Goal: Task Accomplishment & Management: Manage account settings

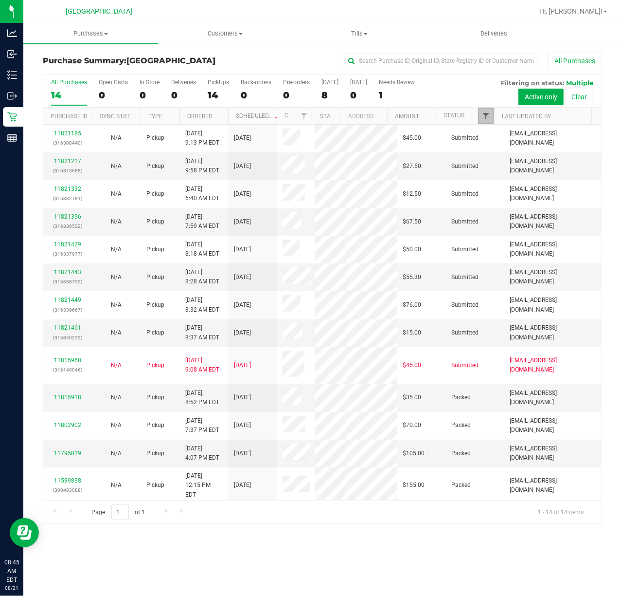
click at [482, 113] on link "Filter" at bounding box center [486, 116] width 16 height 17
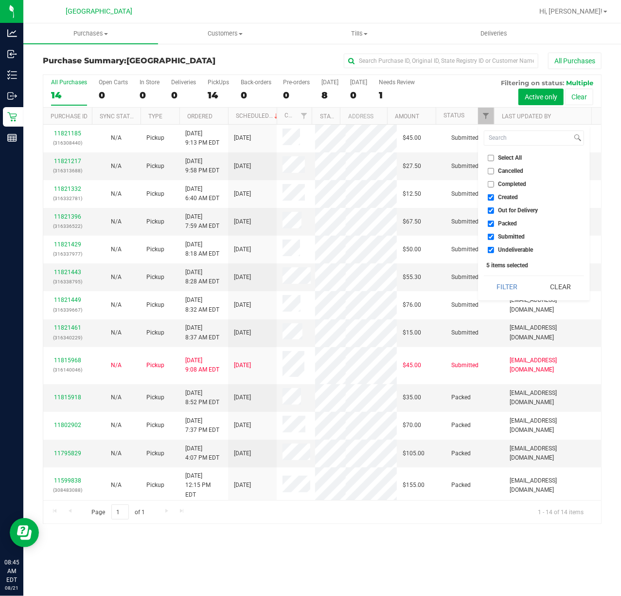
click at [510, 222] on span "Packed" at bounding box center [508, 223] width 19 height 6
click at [494, 222] on input "Packed" at bounding box center [491, 223] width 6 height 6
checkbox input "false"
click at [512, 276] on div "Select All Cancelled Completed Created Out for Delivery Packed Submitted Undeli…" at bounding box center [534, 213] width 112 height 176
click at [512, 277] on button "Filter" at bounding box center [507, 286] width 47 height 21
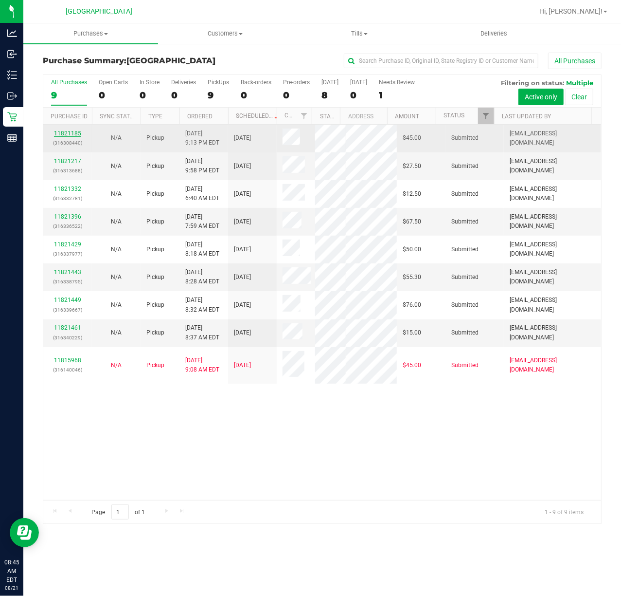
click at [73, 136] on link "11821185" at bounding box center [67, 133] width 27 height 7
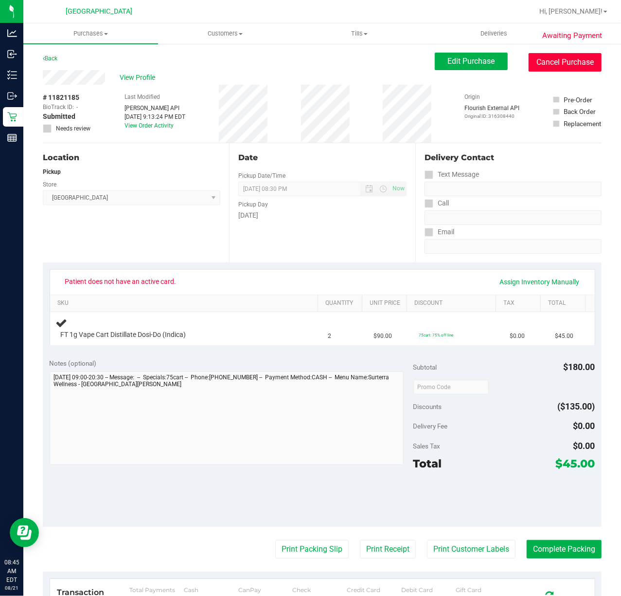
click at [529, 66] on button "Cancel Purchase" at bounding box center [565, 62] width 73 height 18
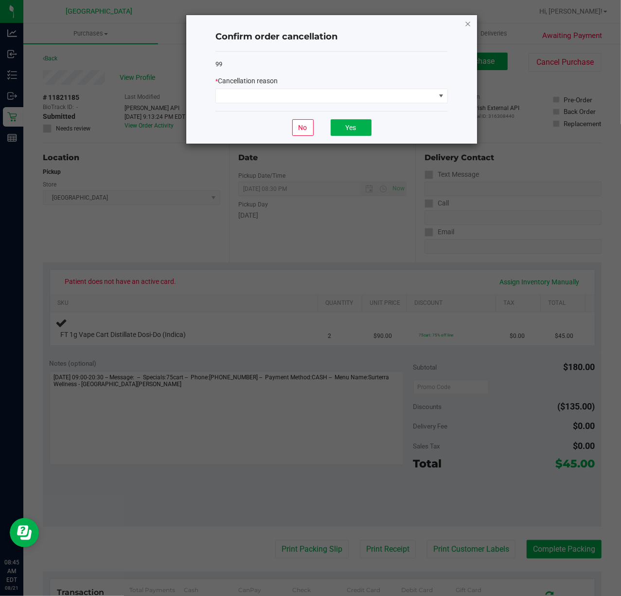
click at [470, 27] on icon "Close" at bounding box center [468, 24] width 7 height 12
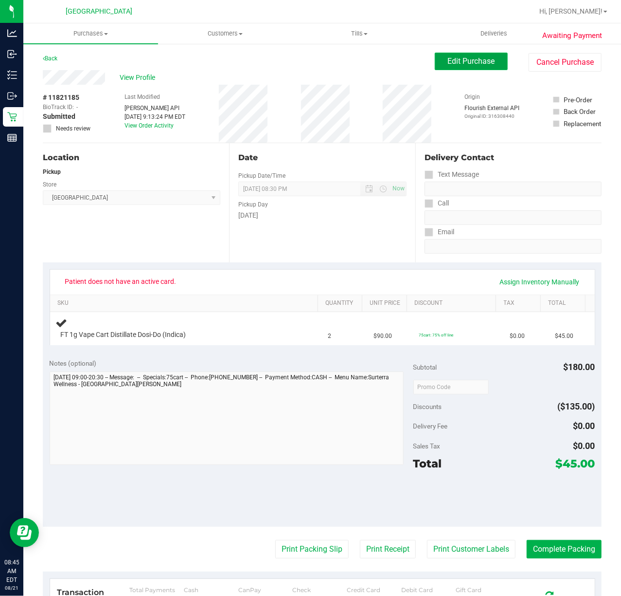
click at [468, 59] on span "Edit Purchase" at bounding box center [471, 60] width 47 height 9
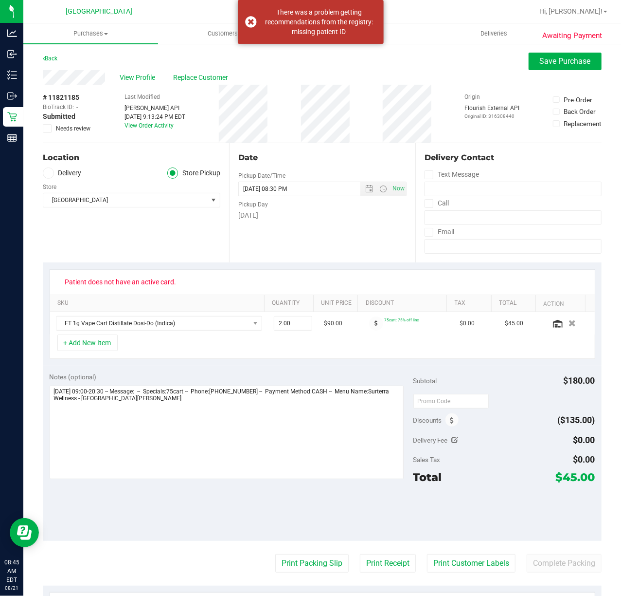
click at [45, 128] on icon at bounding box center [47, 128] width 6 height 0
click at [0, 0] on input "Needs review" at bounding box center [0, 0] width 0 height 0
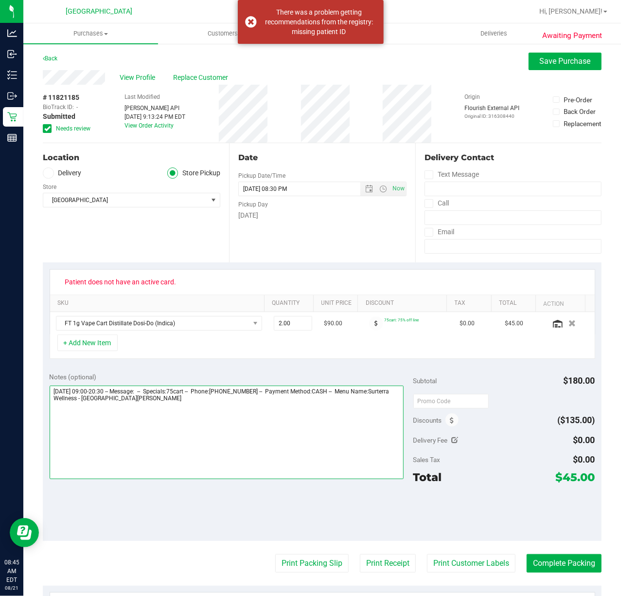
click at [276, 407] on textarea at bounding box center [227, 431] width 354 height 93
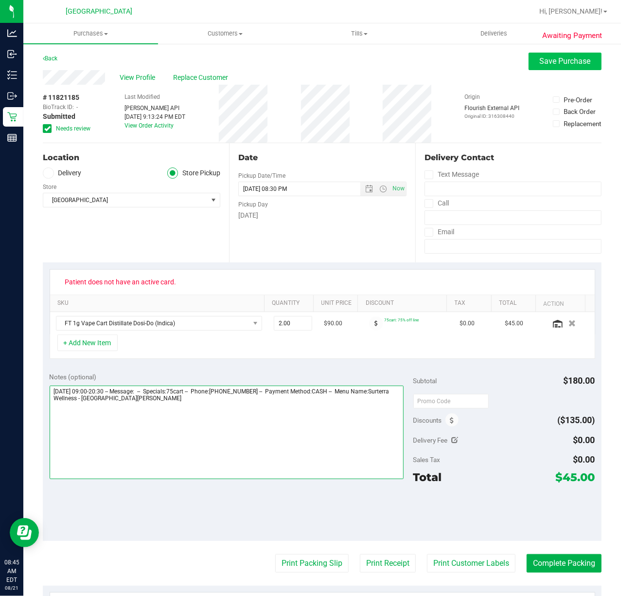
type textarea "Thursday 08/21/2025 09:00-20:30 -- Message: -- Specials:75cart -- Phone:7726263…"
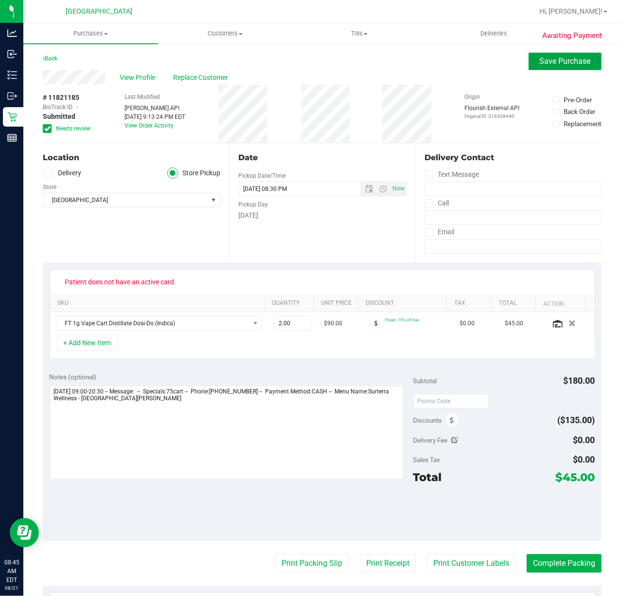
click at [540, 62] on span "Save Purchase" at bounding box center [565, 60] width 51 height 9
click at [444, 99] on div "# 11821185 BioTrack ID: - Submitted Needs review Last Modified Jane API Aug 20,…" at bounding box center [322, 114] width 559 height 58
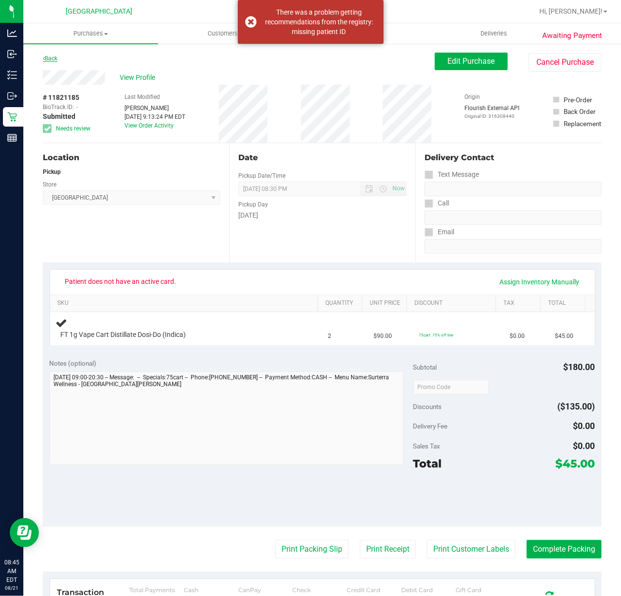
click at [55, 59] on link "Back" at bounding box center [50, 58] width 15 height 7
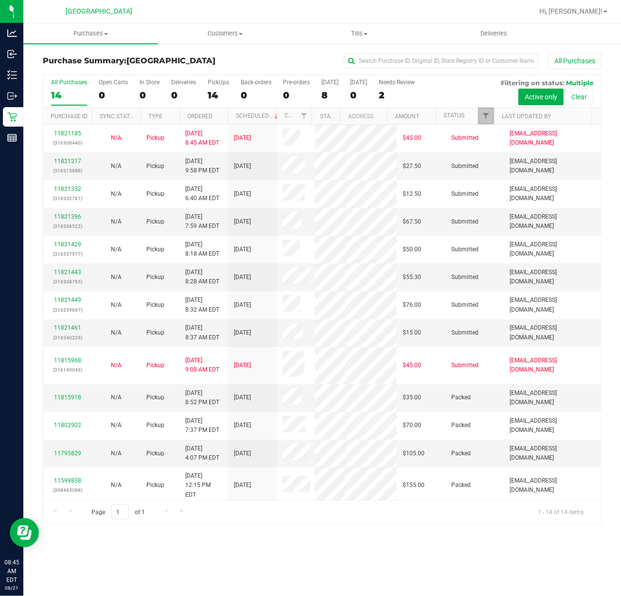
click at [489, 110] on link "Filter" at bounding box center [486, 116] width 16 height 17
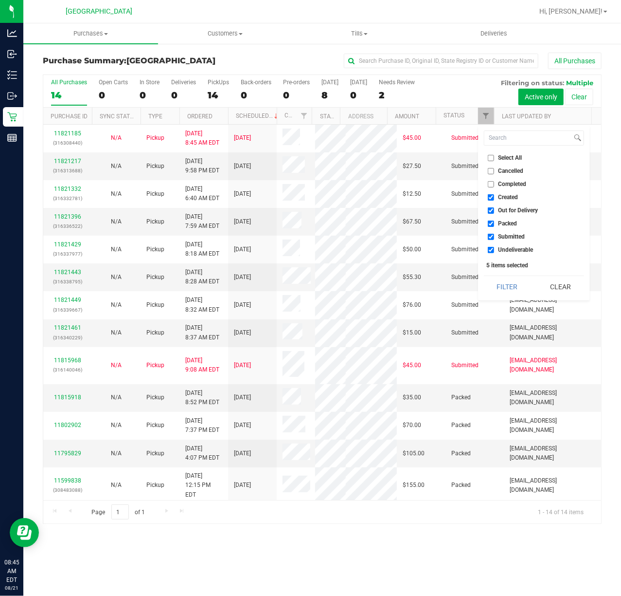
click at [505, 218] on ul "Select All Cancelled Completed Created Out for Delivery Packed Submitted Undeli…" at bounding box center [534, 204] width 100 height 102
click at [507, 226] on span "Packed" at bounding box center [508, 223] width 19 height 6
click at [494, 226] on input "Packed" at bounding box center [491, 223] width 6 height 6
checkbox input "false"
click at [507, 280] on button "Filter" at bounding box center [507, 286] width 47 height 21
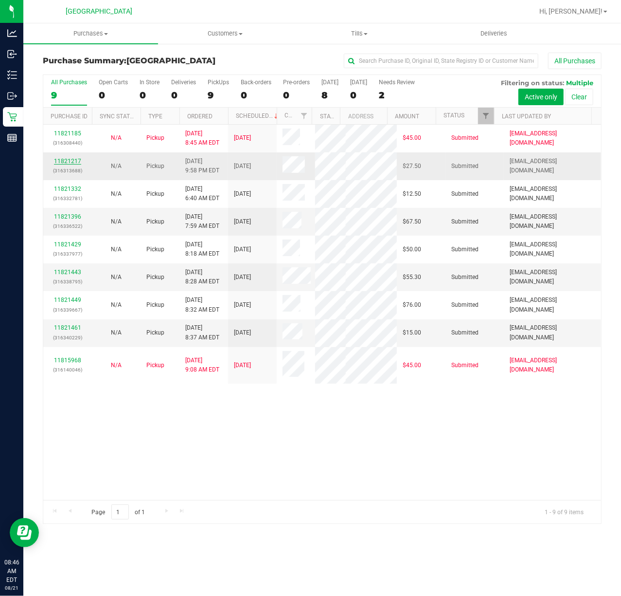
click at [68, 161] on link "11821217" at bounding box center [67, 161] width 27 height 7
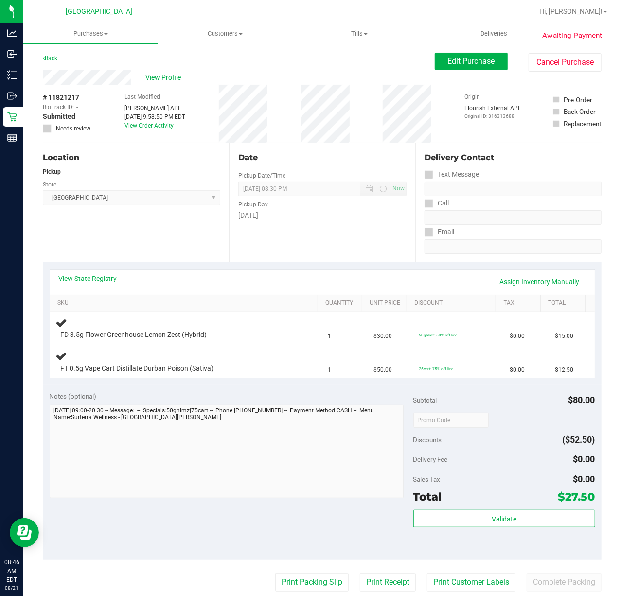
click at [309, 228] on div "Date Pickup Date/Time 08/21/2025 Now 08/21/2025 08:30 PM Now Pickup Day Thursday" at bounding box center [322, 202] width 186 height 119
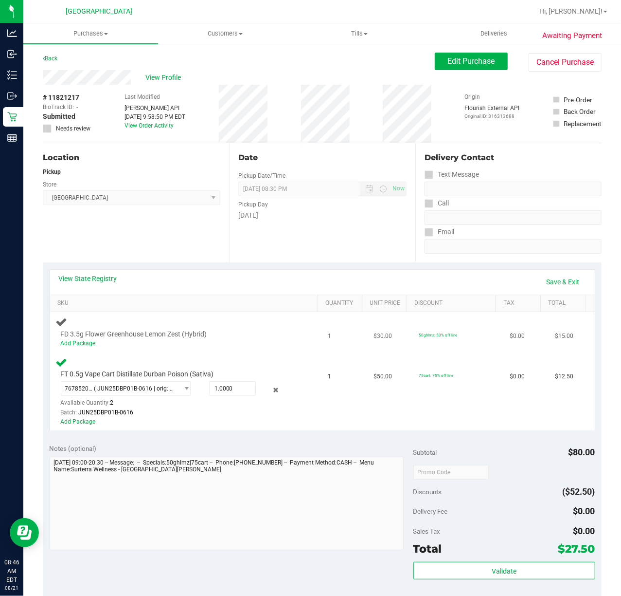
click at [90, 337] on span "FD 3.5g Flower Greenhouse Lemon Zest (Hybrid)" at bounding box center [134, 333] width 146 height 9
click at [88, 343] on link "Add Package" at bounding box center [78, 343] width 35 height 7
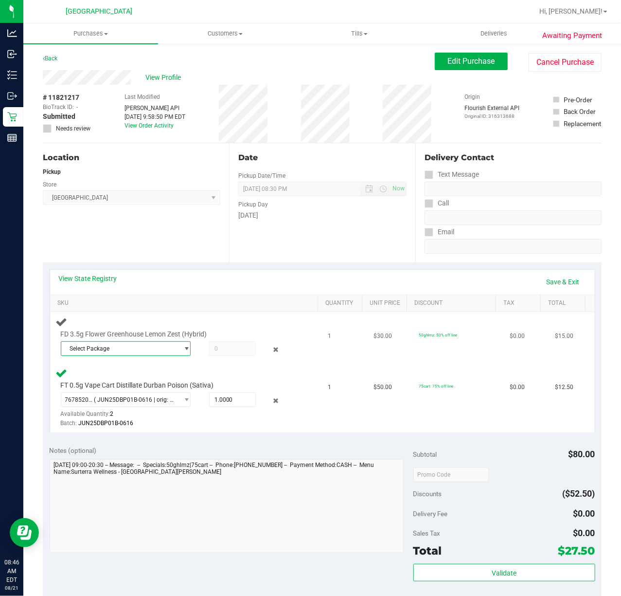
drag, startPoint x: 88, startPoint y: 343, endPoint x: 143, endPoint y: 352, distance: 55.4
click at [141, 353] on span "Select Package" at bounding box center [119, 349] width 117 height 14
click at [146, 385] on li "1567890370097449 ( W-APR25LMZ03-0423 | orig: FLSRWGM-20250429-200 )" at bounding box center [123, 389] width 124 height 14
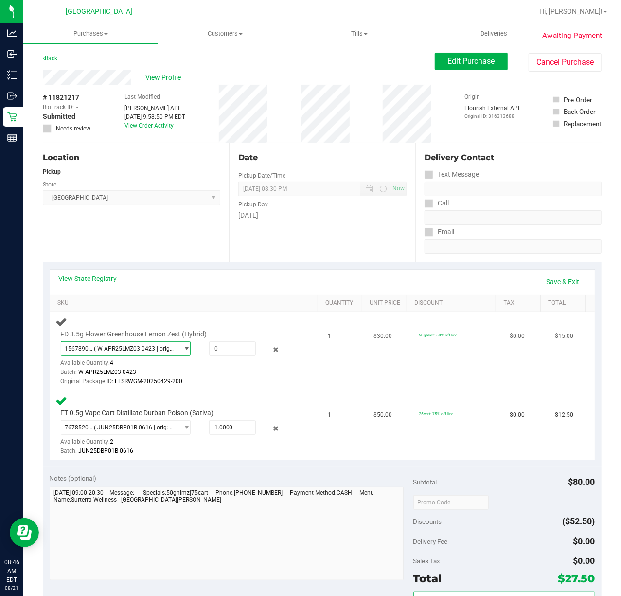
click at [156, 350] on span "( W-APR25LMZ03-0423 | orig: FLSRWGM-20250429-200 )" at bounding box center [134, 348] width 80 height 7
click at [150, 400] on span "( W-APR25LMZ03-0423 | orig: FLSRWGM-20250429-184 )" at bounding box center [198, 403] width 150 height 7
click at [160, 350] on span "( W-APR25LMZ03-0423 | orig: FLSRWGM-20250429-184 )" at bounding box center [134, 348] width 80 height 7
click at [139, 387] on span "( W-APR25LMZ03-0423 | orig: FLSRWGM-20250429-200 )" at bounding box center [198, 389] width 150 height 7
click at [236, 344] on span at bounding box center [232, 348] width 47 height 15
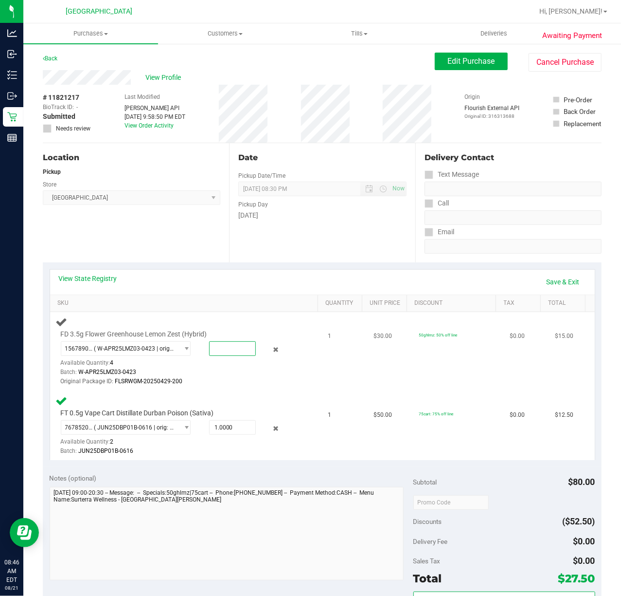
type input "1"
type input "1.0000"
click at [284, 392] on td "FT 0.5g Vape Cart Distillate Durban Poison (Sativa) 7678520998679339 ( JUN25DBP…" at bounding box center [186, 425] width 273 height 69
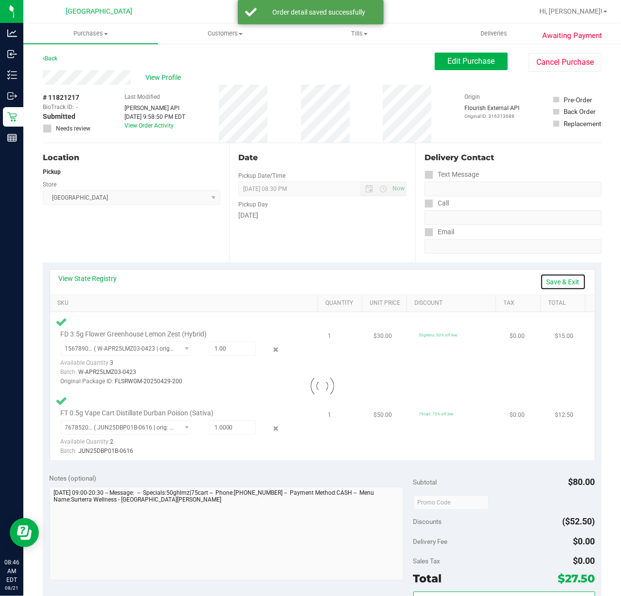
click at [555, 283] on link "Save & Exit" at bounding box center [564, 281] width 46 height 17
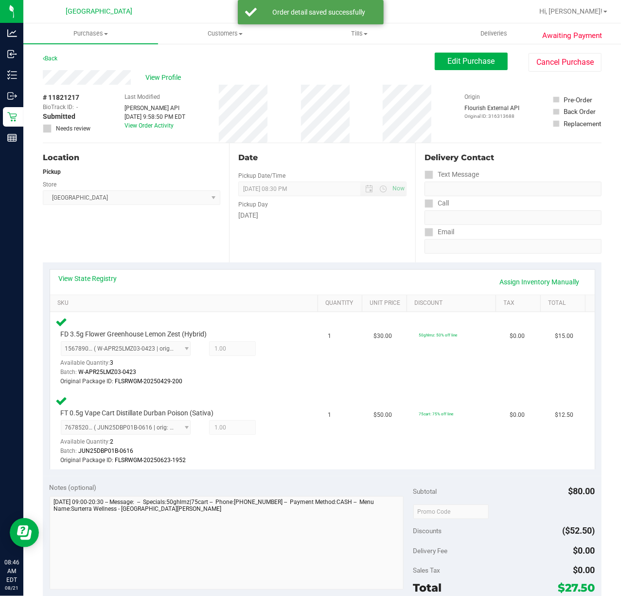
click at [257, 288] on div "View State Registry Assign Inventory Manually" at bounding box center [323, 281] width 528 height 17
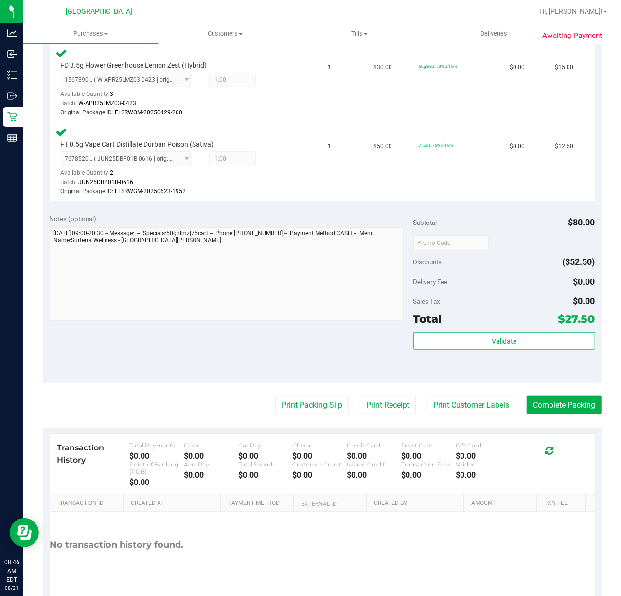
scroll to position [309, 0]
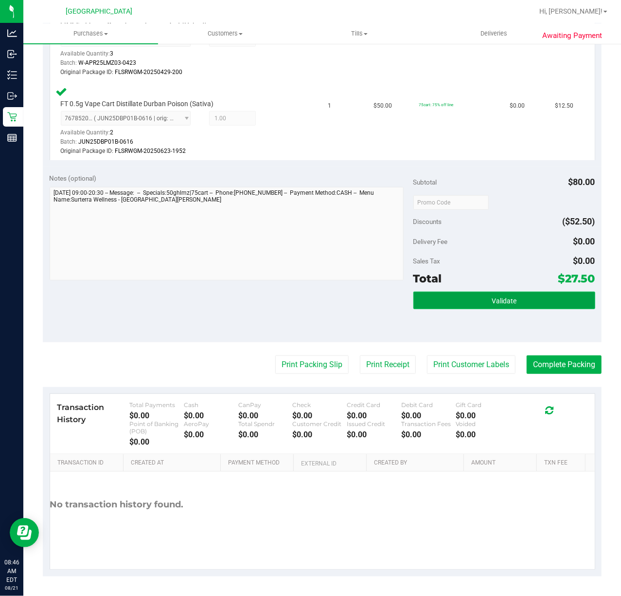
drag, startPoint x: 407, startPoint y: 296, endPoint x: 422, endPoint y: 303, distance: 16.4
click at [414, 297] on button "Validate" at bounding box center [505, 300] width 182 height 18
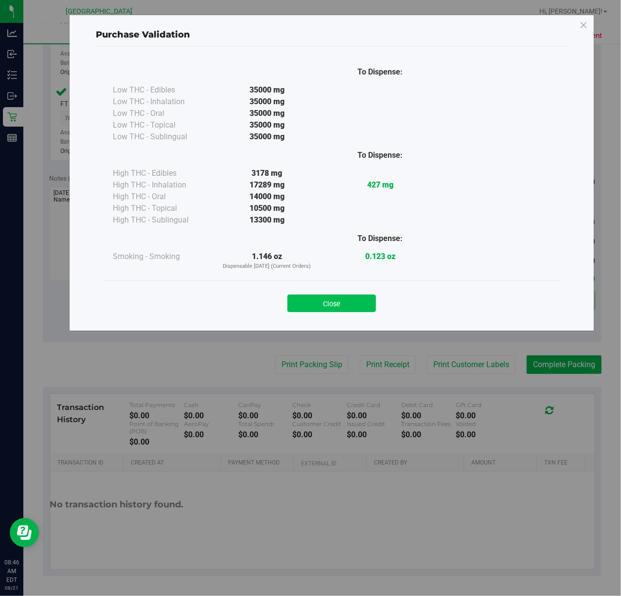
click at [354, 308] on button "Close" at bounding box center [332, 303] width 89 height 18
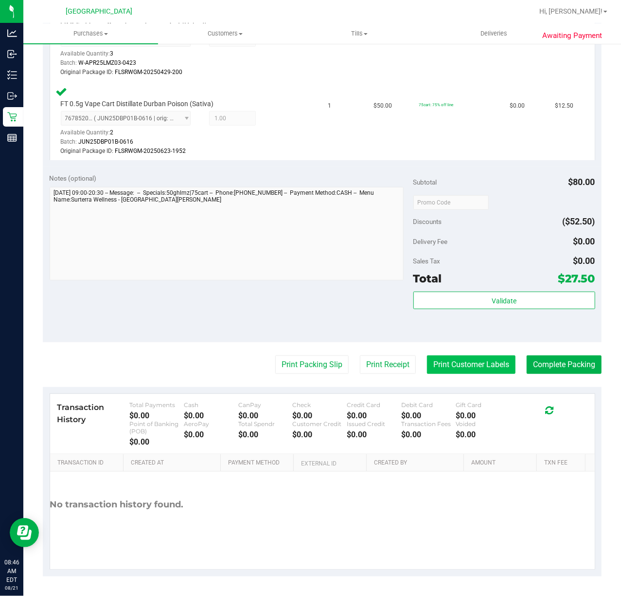
click at [429, 365] on button "Print Customer Labels" at bounding box center [471, 364] width 89 height 18
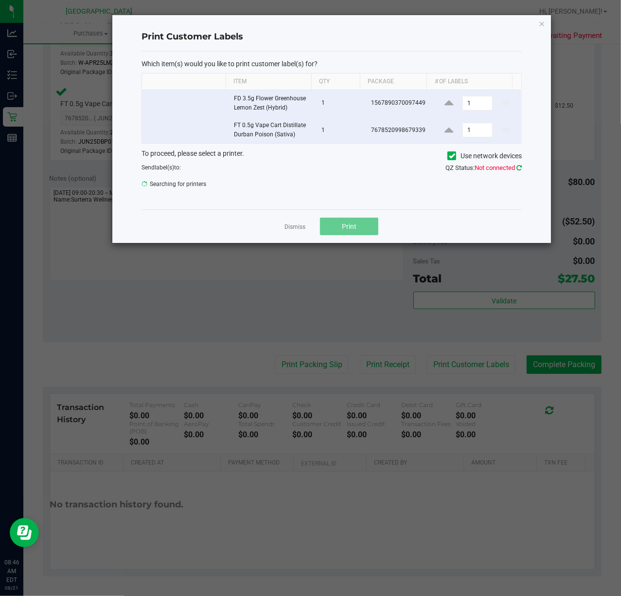
click at [518, 168] on icon at bounding box center [519, 167] width 5 height 6
click at [304, 228] on link "Dismiss" at bounding box center [295, 227] width 21 height 8
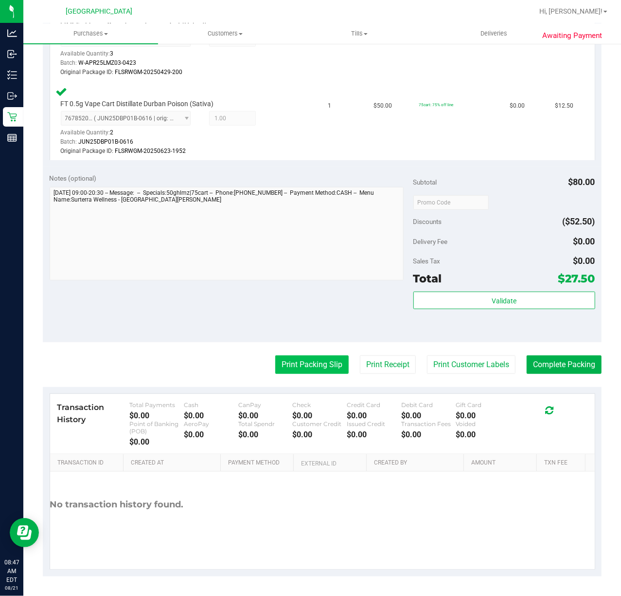
click at [309, 359] on button "Print Packing Slip" at bounding box center [311, 364] width 73 height 18
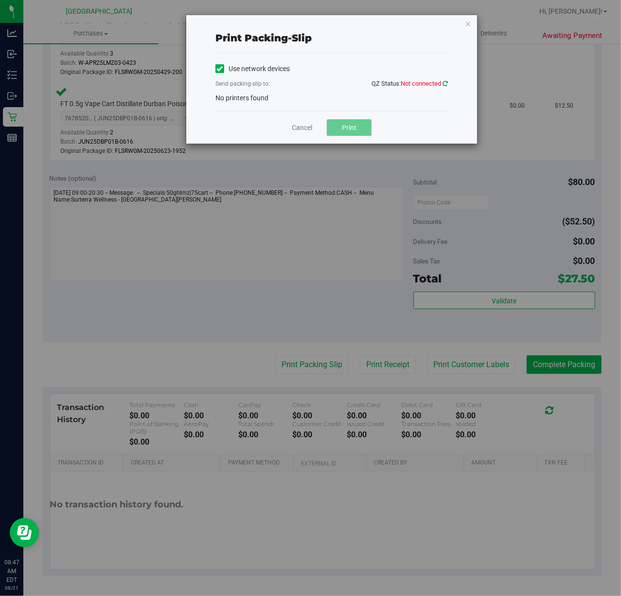
click at [444, 83] on icon at bounding box center [445, 83] width 5 height 6
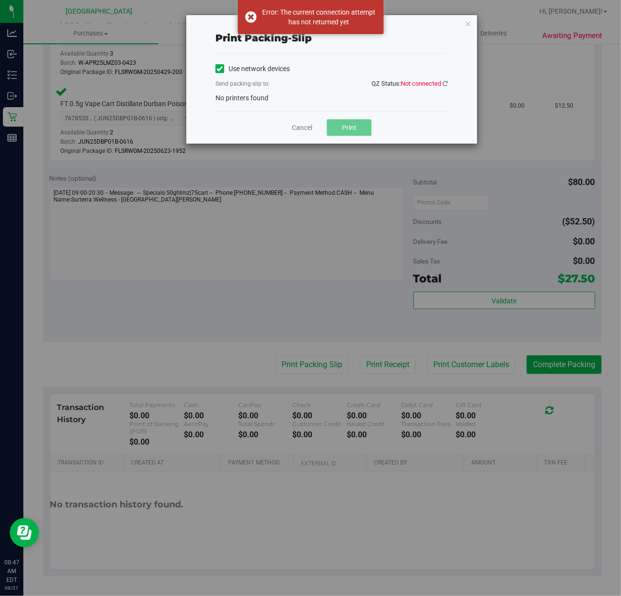
click at [293, 133] on div "Cancel Print" at bounding box center [332, 127] width 233 height 33
click at [302, 129] on link "Cancel" at bounding box center [302, 128] width 20 height 10
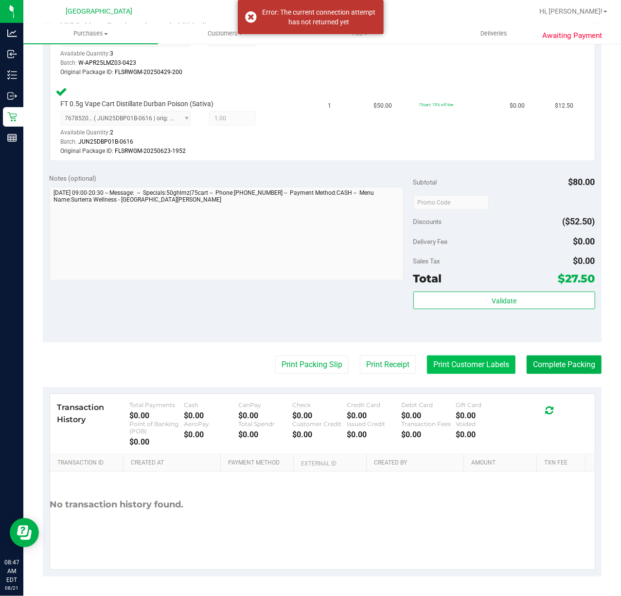
click at [480, 364] on button "Print Customer Labels" at bounding box center [471, 364] width 89 height 18
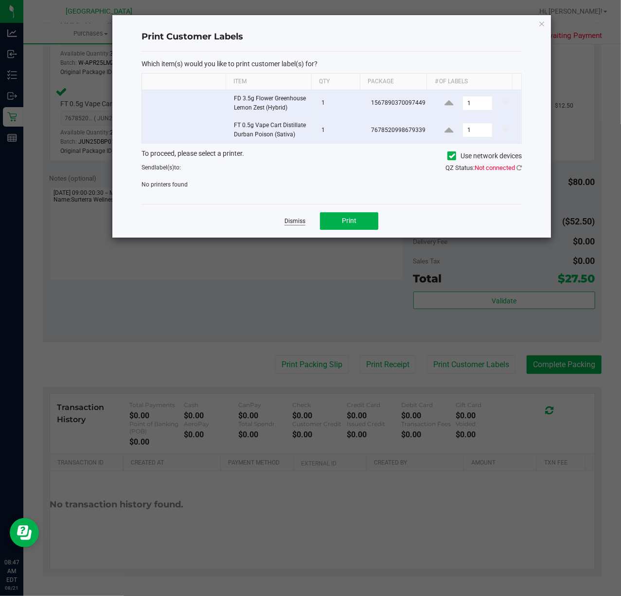
click at [302, 222] on link "Dismiss" at bounding box center [295, 221] width 21 height 8
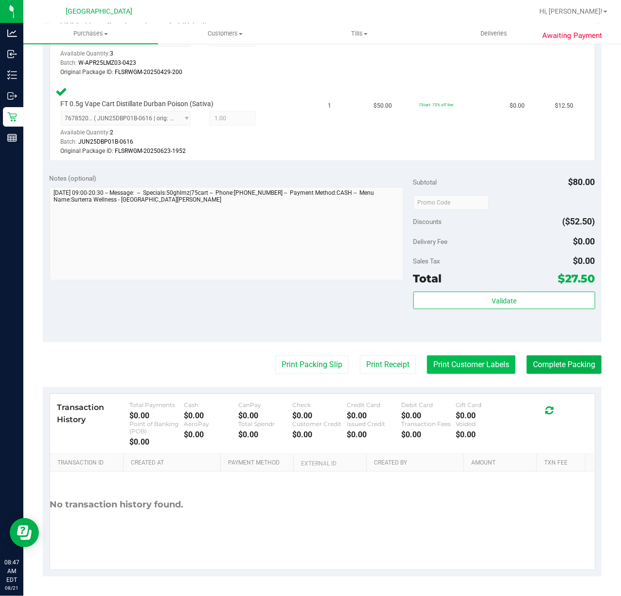
click at [448, 366] on button "Print Customer Labels" at bounding box center [471, 364] width 89 height 18
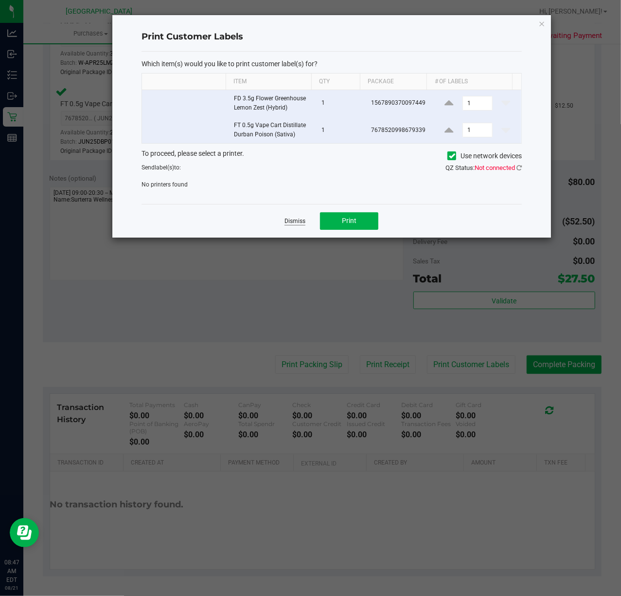
click at [292, 223] on link "Dismiss" at bounding box center [295, 221] width 21 height 8
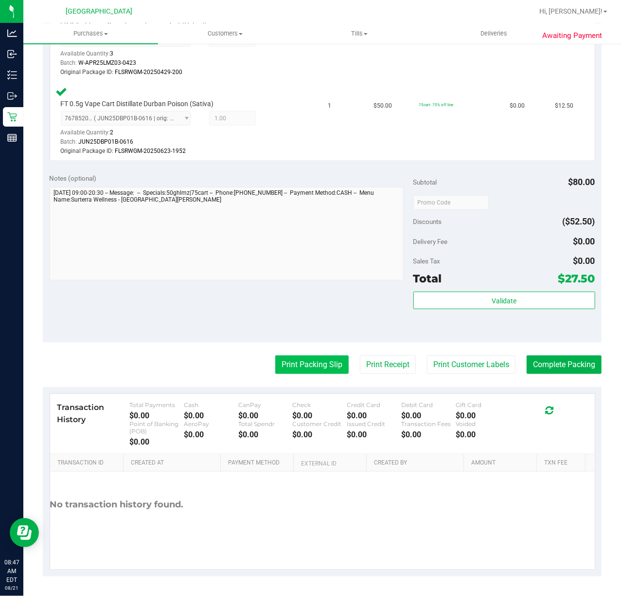
click at [315, 357] on button "Print Packing Slip" at bounding box center [311, 364] width 73 height 18
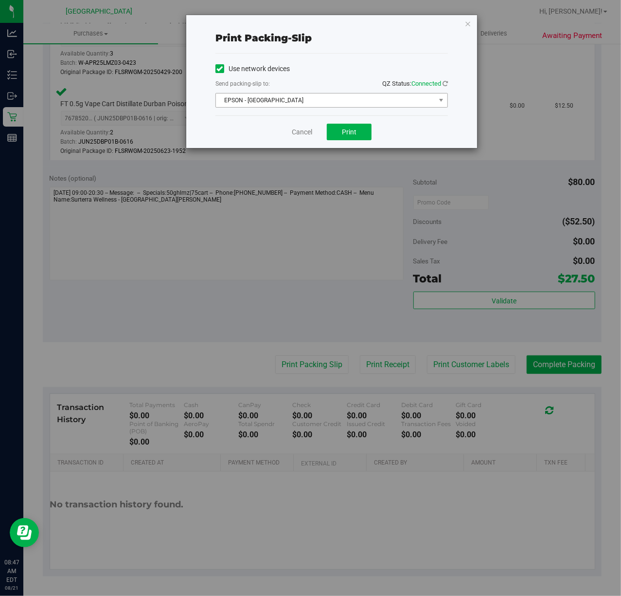
click at [322, 99] on span "EPSON - EAST-TIMOR" at bounding box center [325, 100] width 219 height 14
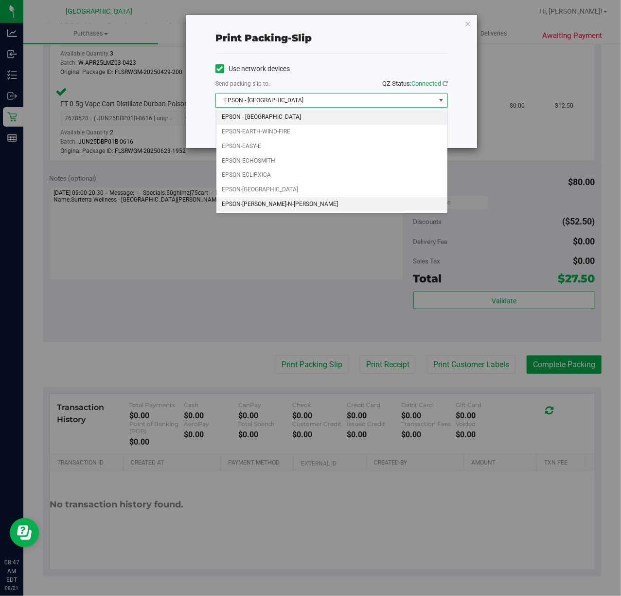
click at [312, 205] on li "EPSON-ED-EDD-N-EDDY" at bounding box center [332, 204] width 231 height 15
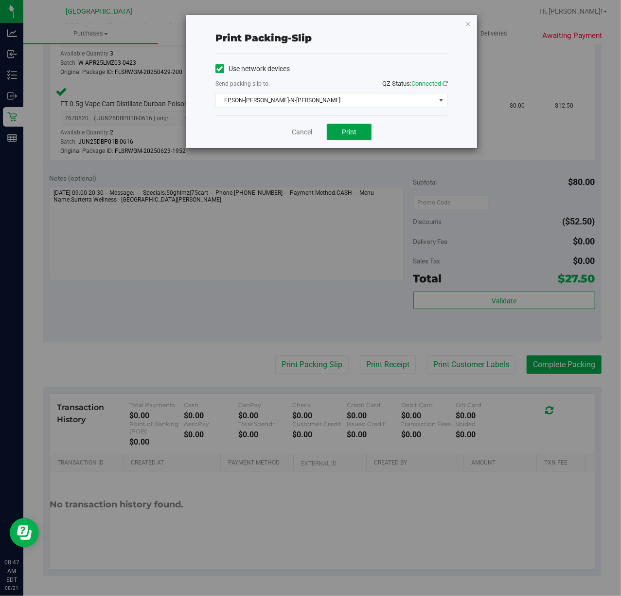
click at [353, 128] on span "Print" at bounding box center [349, 132] width 15 height 8
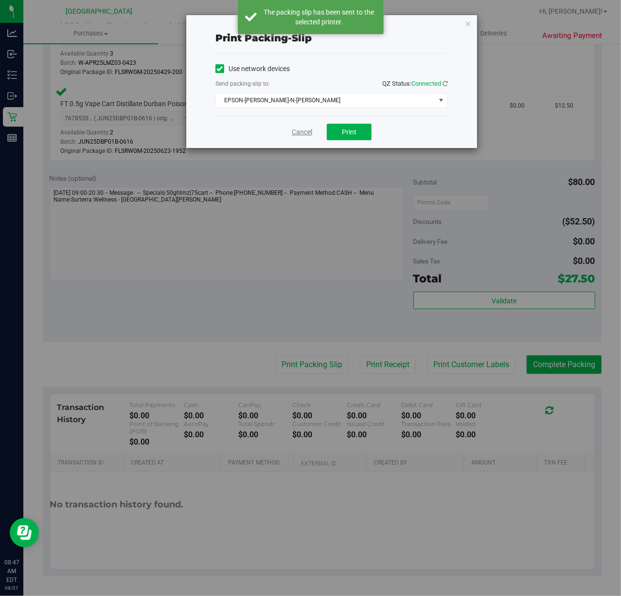
click at [300, 129] on link "Cancel" at bounding box center [302, 132] width 20 height 10
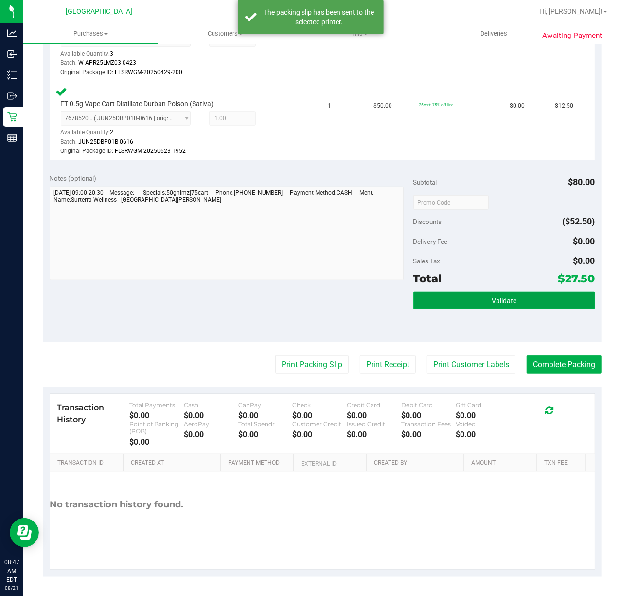
click at [458, 295] on button "Validate" at bounding box center [505, 300] width 182 height 18
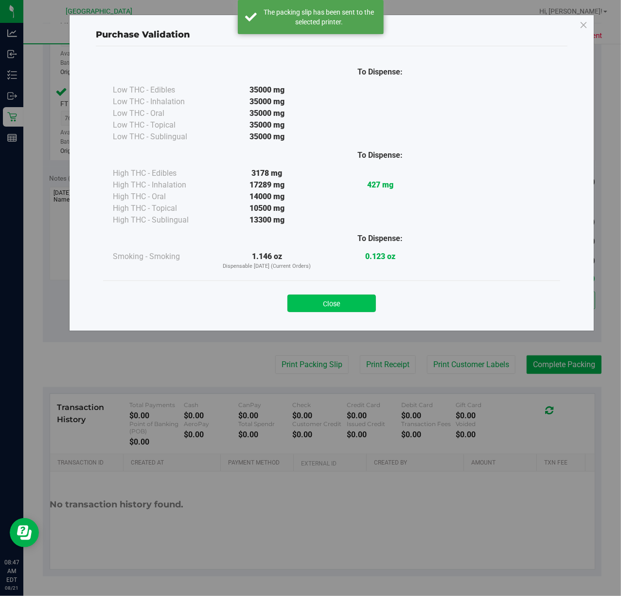
drag, startPoint x: 349, startPoint y: 294, endPoint x: 349, endPoint y: 301, distance: 6.8
click at [349, 297] on div "Close" at bounding box center [331, 300] width 443 height 24
click at [354, 308] on button "Close" at bounding box center [332, 303] width 89 height 18
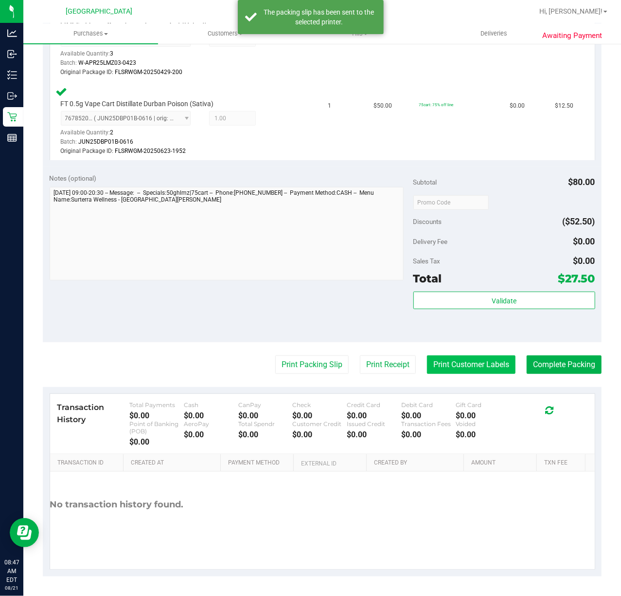
click at [448, 363] on button "Print Customer Labels" at bounding box center [471, 364] width 89 height 18
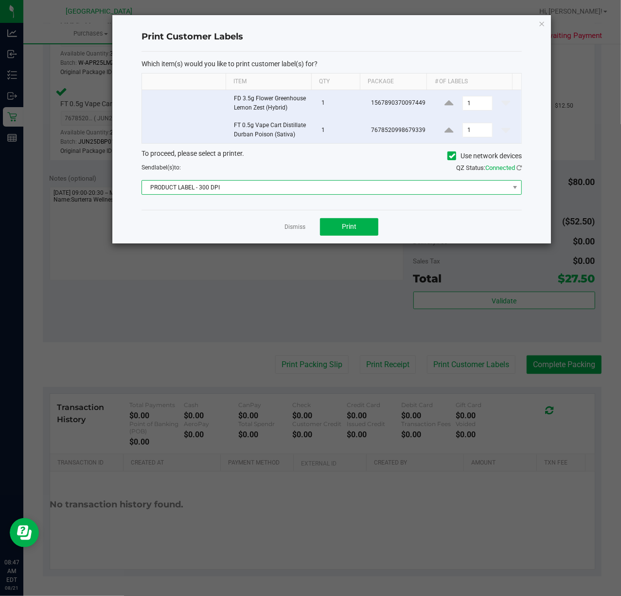
click at [353, 191] on span "PRODUCT LABEL - 300 DPI" at bounding box center [325, 188] width 367 height 14
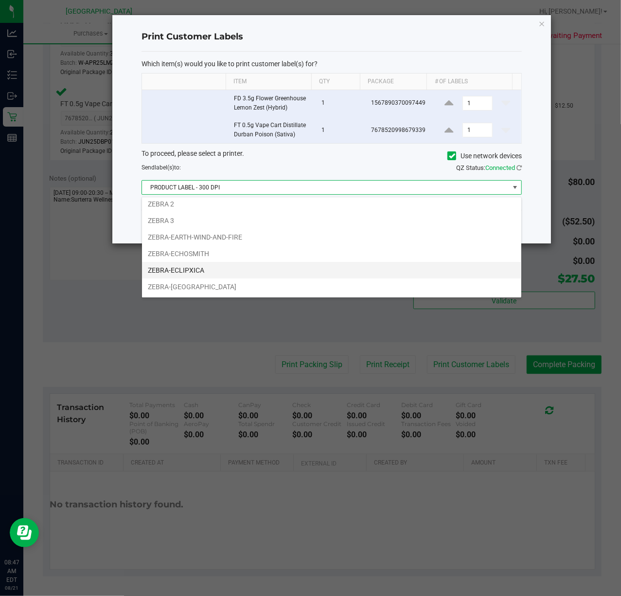
scroll to position [37, 0]
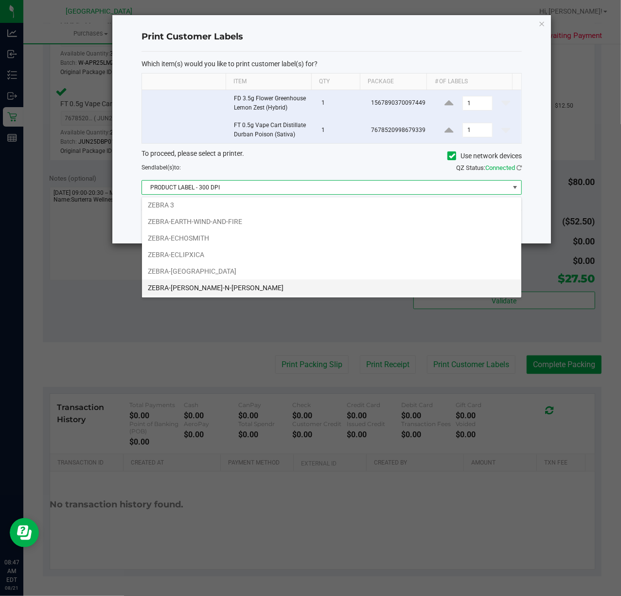
click at [253, 282] on li "ZEBRA-ED-EDD-N-EDDY" at bounding box center [332, 287] width 380 height 17
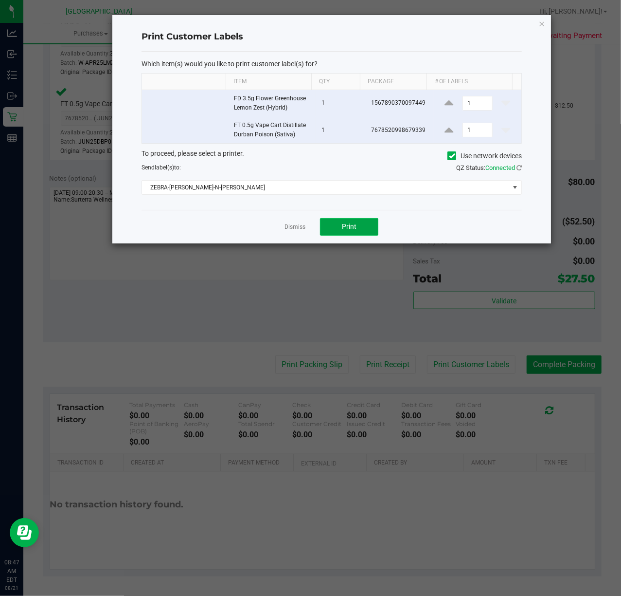
click at [359, 226] on button "Print" at bounding box center [349, 227] width 58 height 18
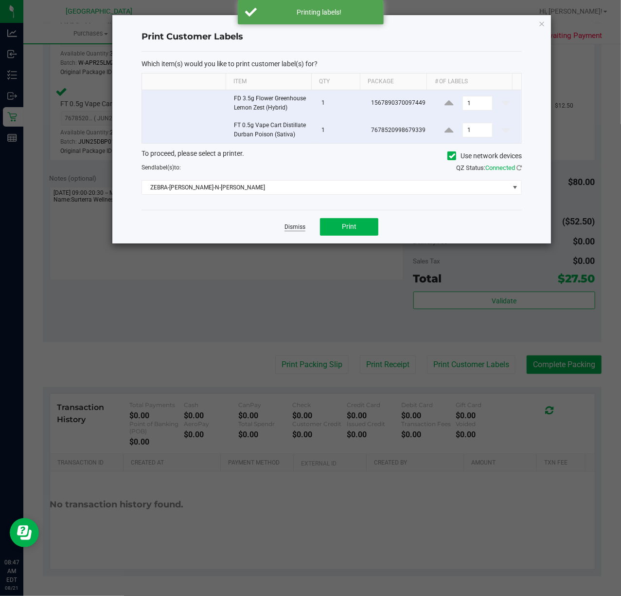
click at [298, 231] on link "Dismiss" at bounding box center [295, 227] width 21 height 8
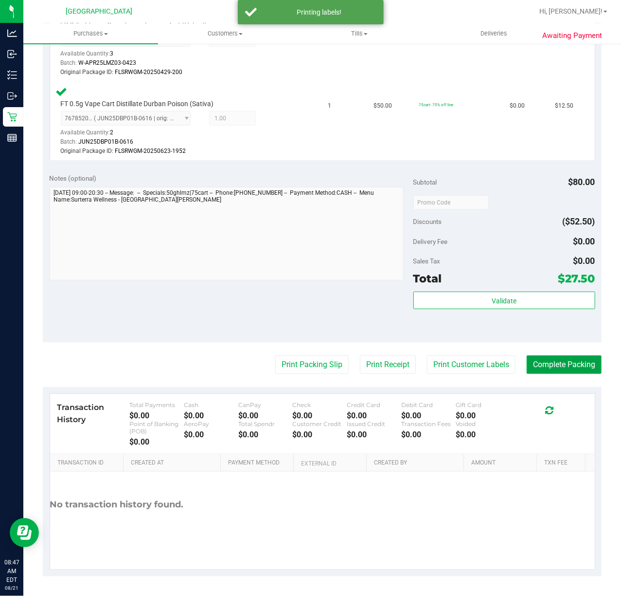
click at [530, 361] on button "Complete Packing" at bounding box center [564, 364] width 75 height 18
click at [528, 322] on div "Validate" at bounding box center [505, 313] width 182 height 44
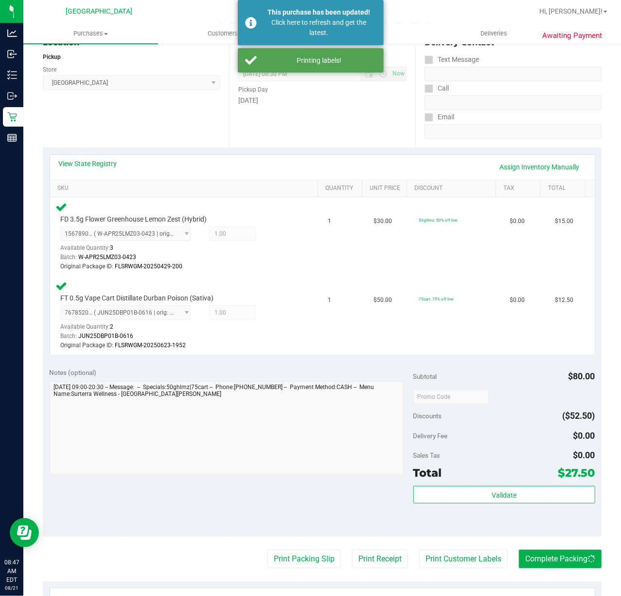
click at [333, 173] on div "View State Registry Assign Inventory Manually" at bounding box center [323, 167] width 528 height 17
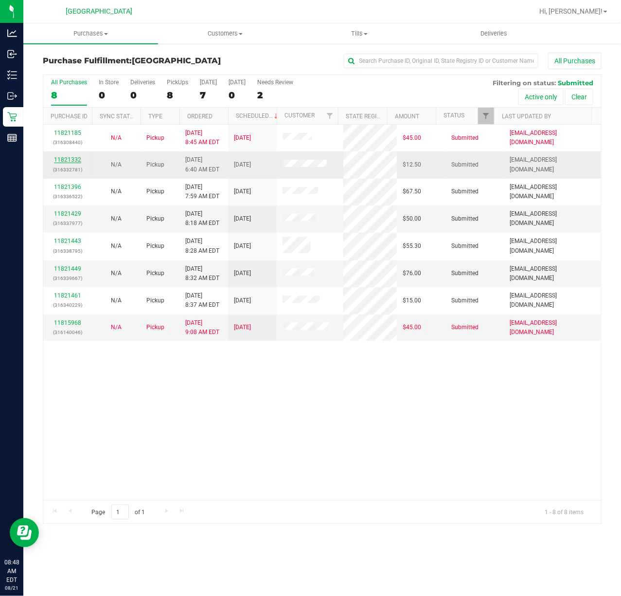
click at [71, 157] on link "11821332" at bounding box center [67, 159] width 27 height 7
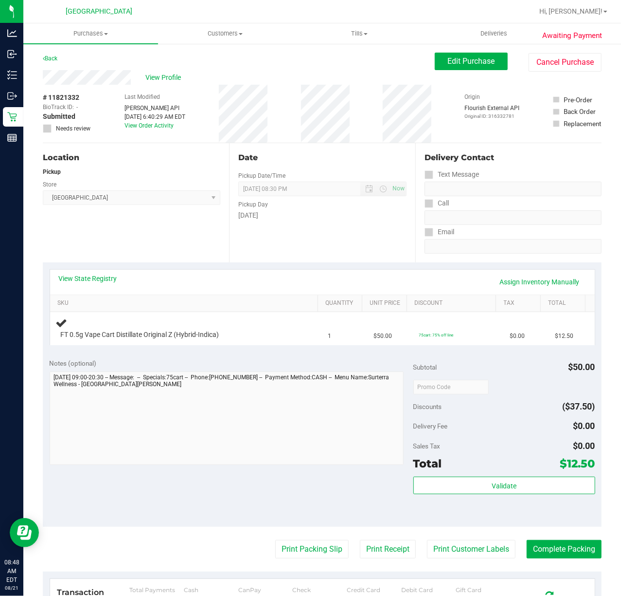
click at [339, 234] on div "Date Pickup Date/Time 08/21/2025 Now 08/21/2025 08:30 PM Now Pickup Day Thursday" at bounding box center [322, 202] width 186 height 119
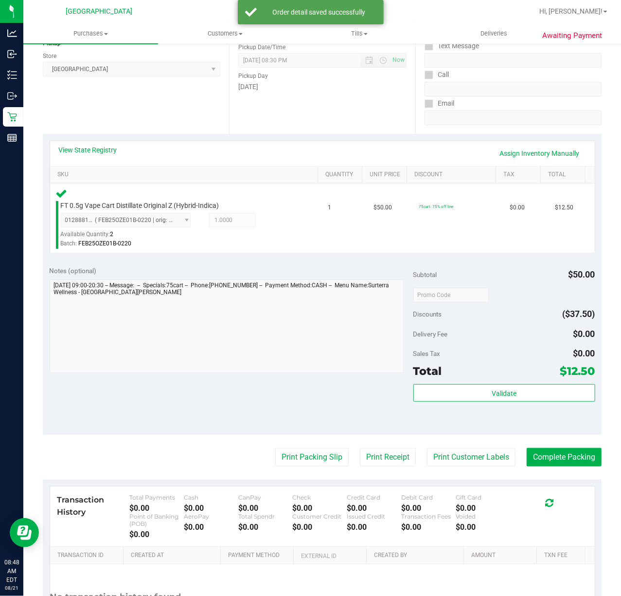
scroll to position [221, 0]
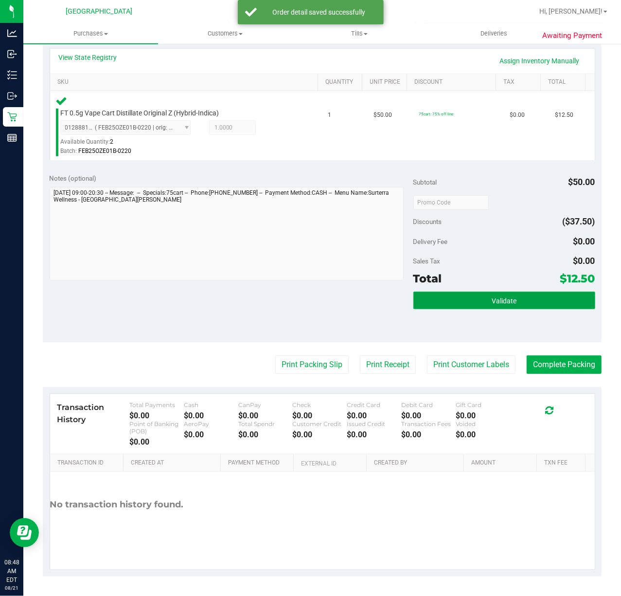
click at [524, 308] on button "Validate" at bounding box center [505, 300] width 182 height 18
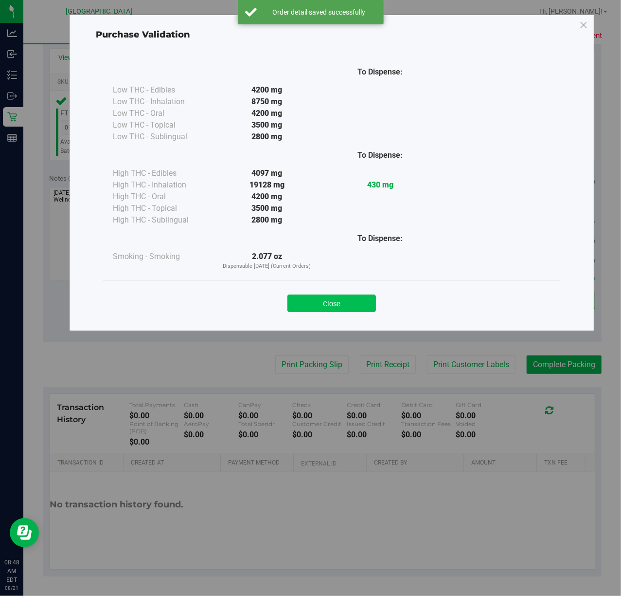
click at [353, 306] on button "Close" at bounding box center [332, 303] width 89 height 18
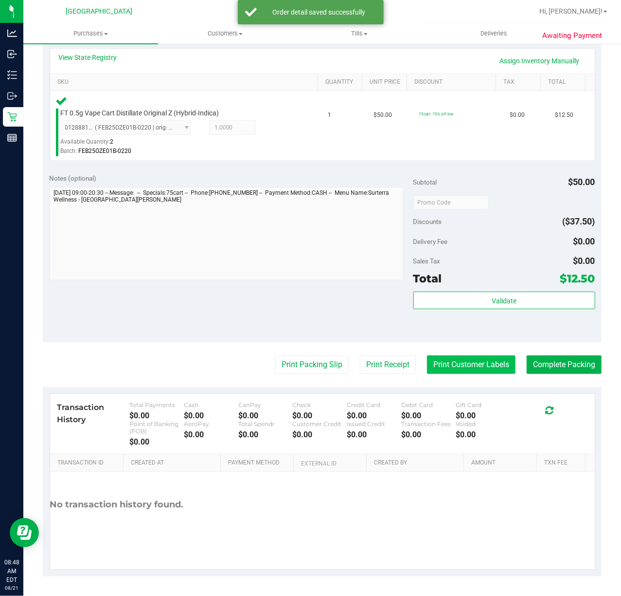
click at [477, 357] on button "Print Customer Labels" at bounding box center [471, 364] width 89 height 18
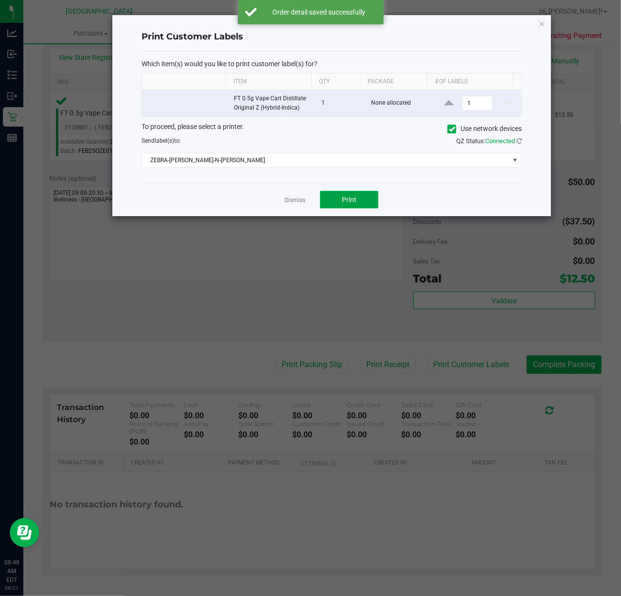
click at [357, 199] on span "Print" at bounding box center [349, 200] width 15 height 8
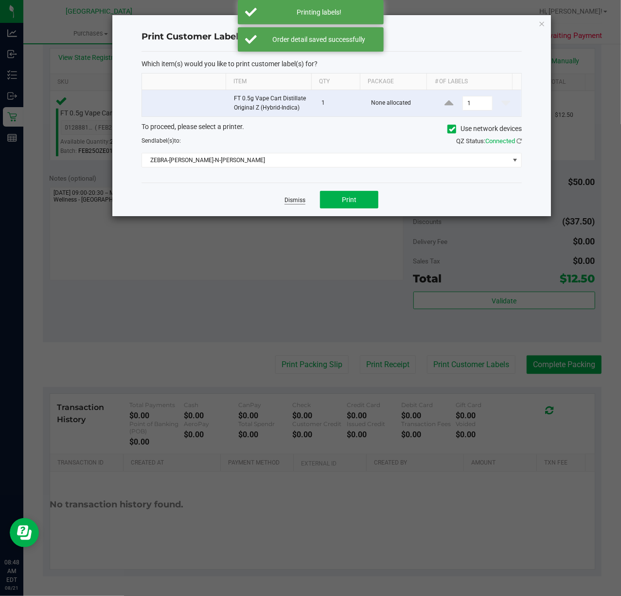
click at [296, 201] on link "Dismiss" at bounding box center [295, 200] width 21 height 8
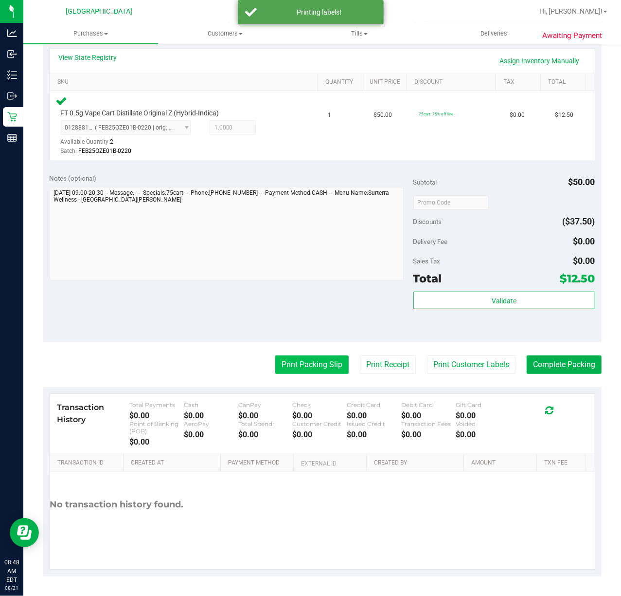
click at [308, 368] on button "Print Packing Slip" at bounding box center [311, 364] width 73 height 18
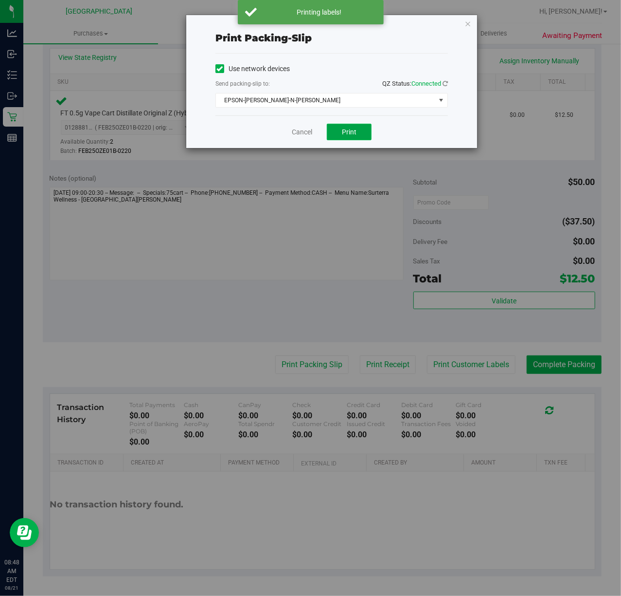
click at [341, 128] on button "Print" at bounding box center [349, 132] width 45 height 17
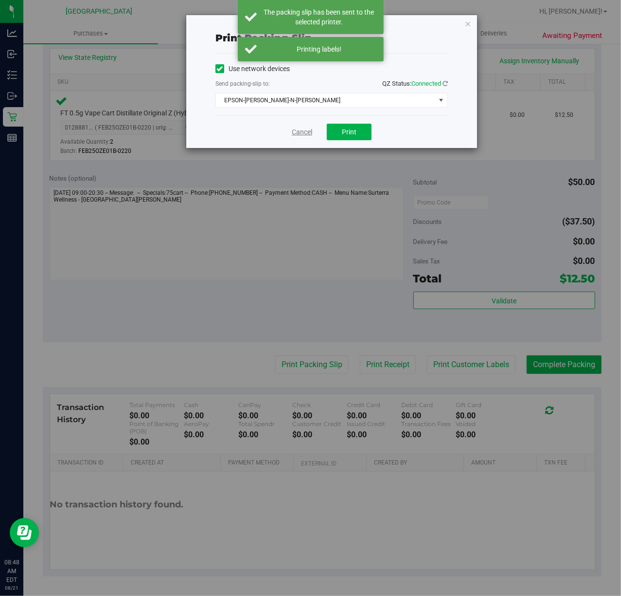
click at [303, 129] on link "Cancel" at bounding box center [302, 132] width 20 height 10
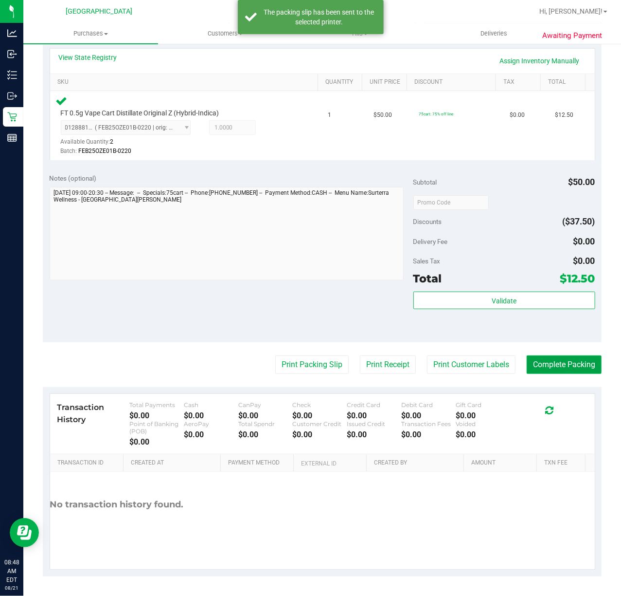
click at [564, 366] on button "Complete Packing" at bounding box center [564, 364] width 75 height 18
click at [530, 287] on div "Subtotal $50.00 Discounts ($37.50) Delivery Fee $0.00 Sales Tax $0.00 Total $12…" at bounding box center [505, 254] width 182 height 162
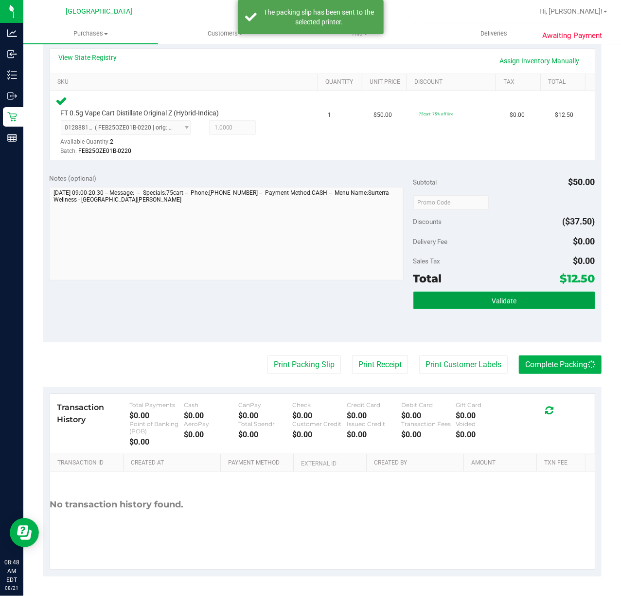
click at [530, 300] on button "Validate" at bounding box center [505, 300] width 182 height 18
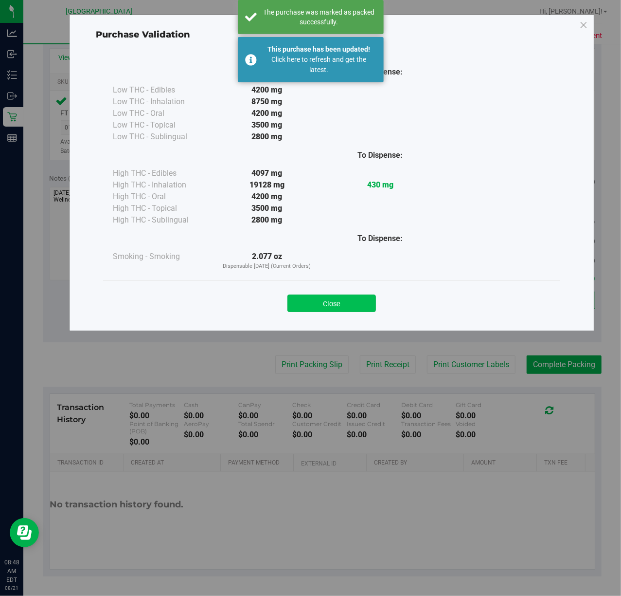
click at [357, 303] on button "Close" at bounding box center [332, 303] width 89 height 18
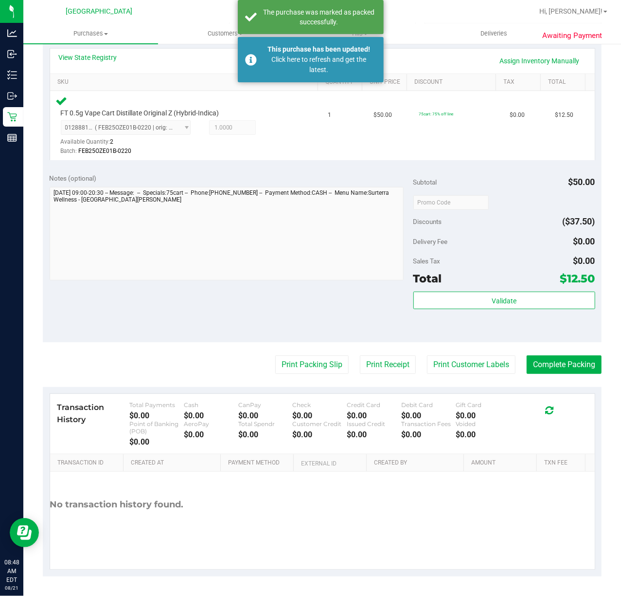
click at [476, 271] on div "Total $12.50" at bounding box center [505, 279] width 182 height 18
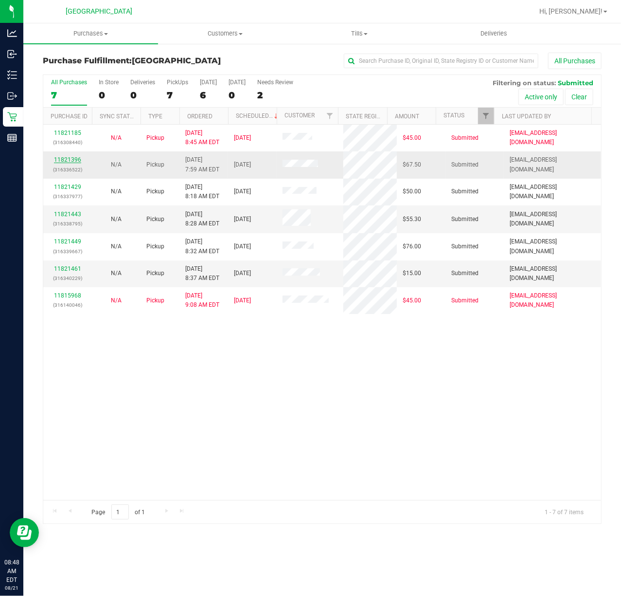
click at [63, 162] on link "11821396" at bounding box center [67, 159] width 27 height 7
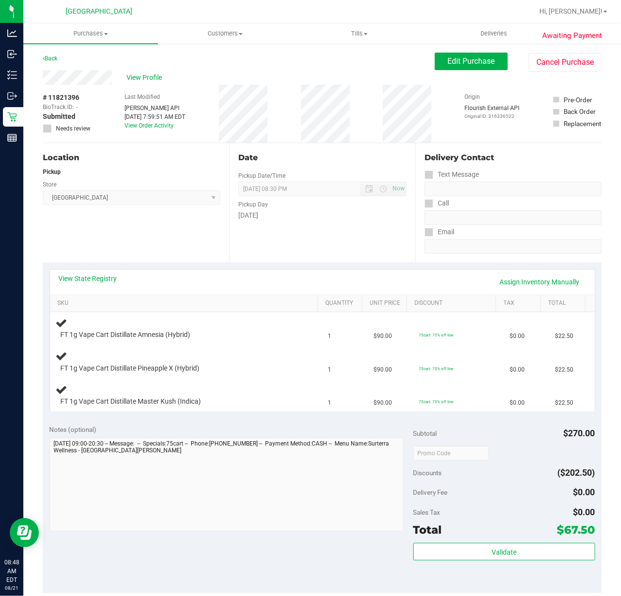
click at [348, 233] on div "Date Pickup Date/Time 08/21/2025 Now 08/21/2025 08:30 PM Now Pickup Day Thursday" at bounding box center [322, 202] width 186 height 119
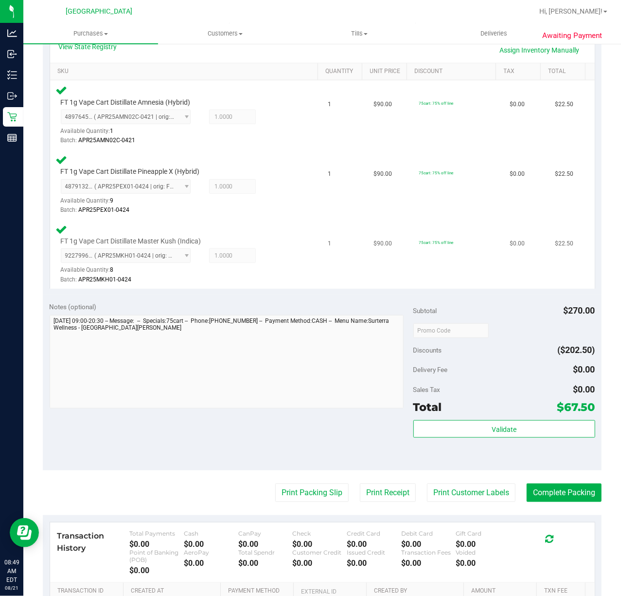
scroll to position [360, 0]
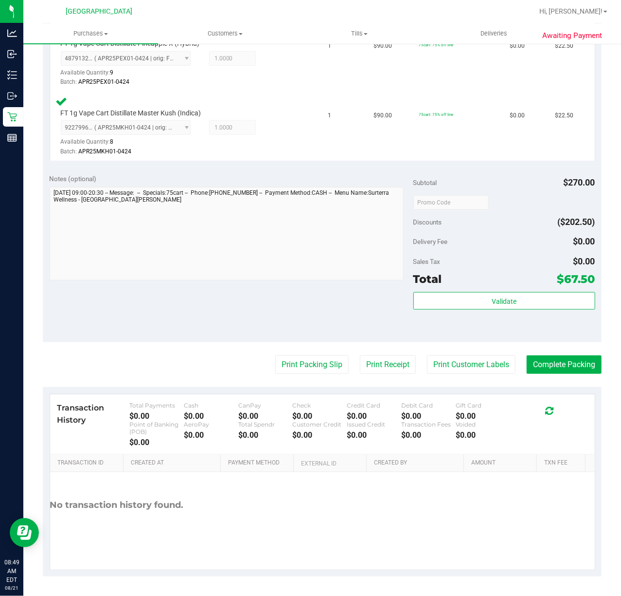
click at [512, 319] on div "Validate" at bounding box center [505, 314] width 182 height 44
click at [500, 312] on div "Validate" at bounding box center [505, 314] width 182 height 44
click at [499, 306] on button "Validate" at bounding box center [505, 301] width 182 height 18
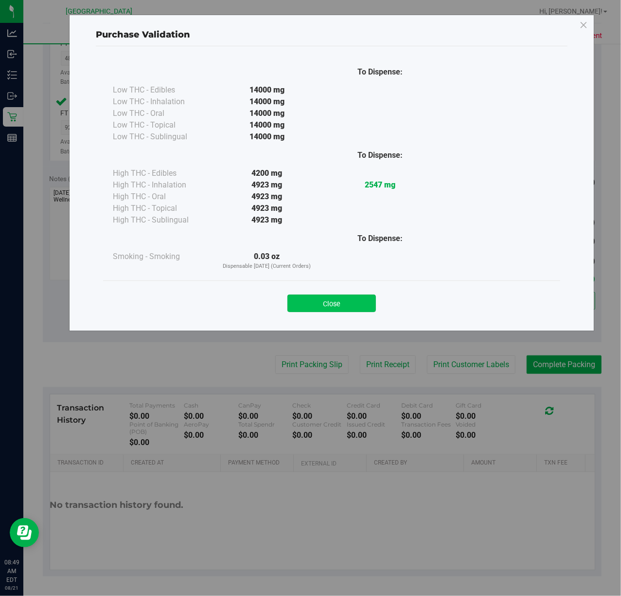
click at [343, 307] on button "Close" at bounding box center [332, 303] width 89 height 18
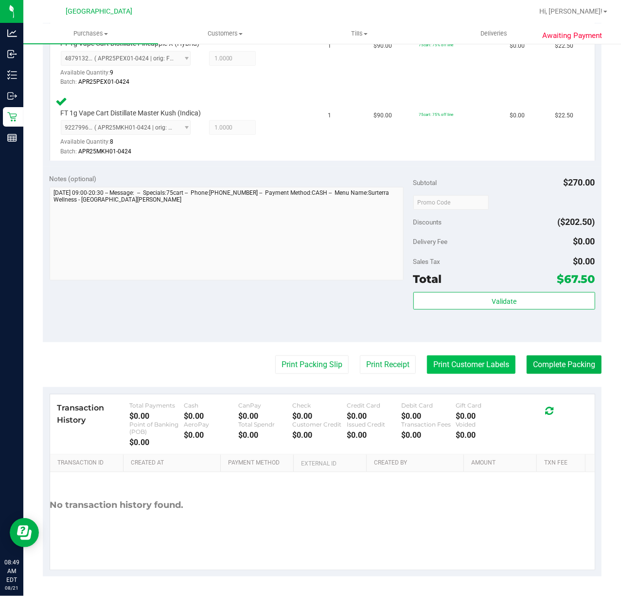
click at [428, 373] on button "Print Customer Labels" at bounding box center [471, 364] width 89 height 18
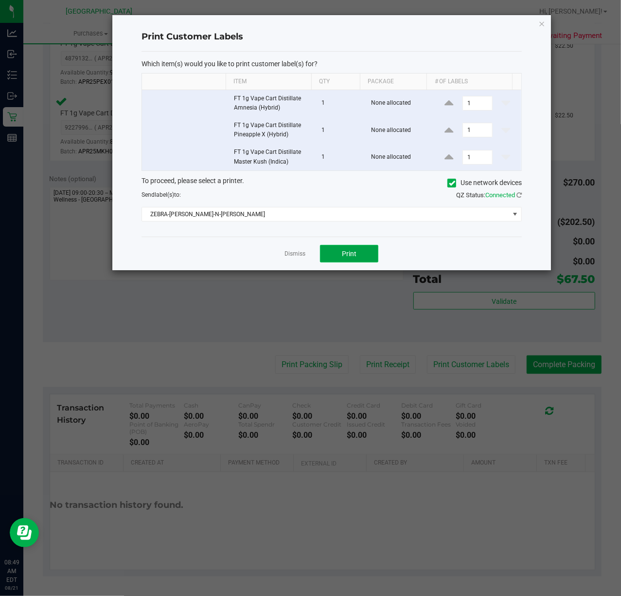
click at [363, 248] on button "Print" at bounding box center [349, 254] width 58 height 18
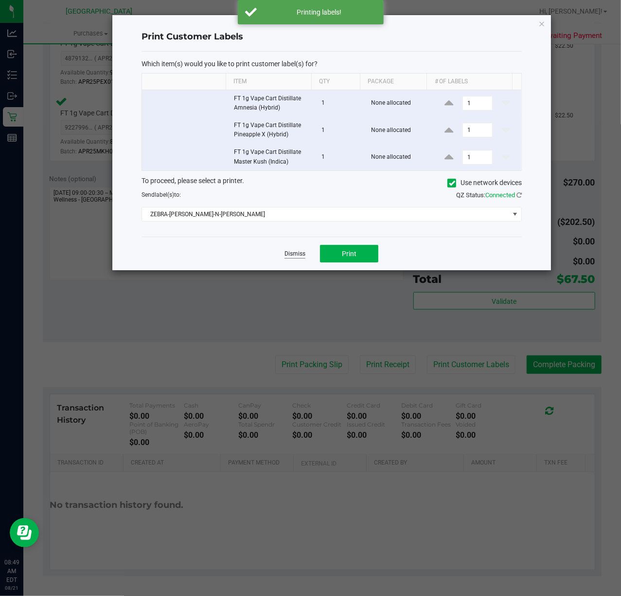
click at [296, 255] on link "Dismiss" at bounding box center [295, 254] width 21 height 8
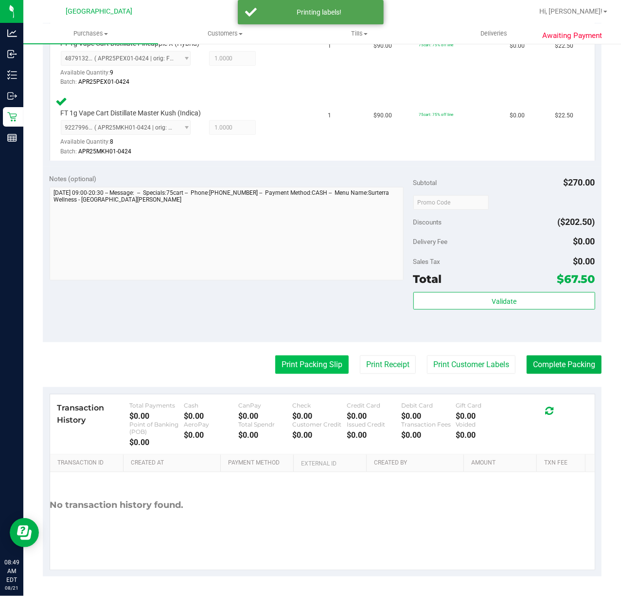
click at [301, 372] on button "Print Packing Slip" at bounding box center [311, 364] width 73 height 18
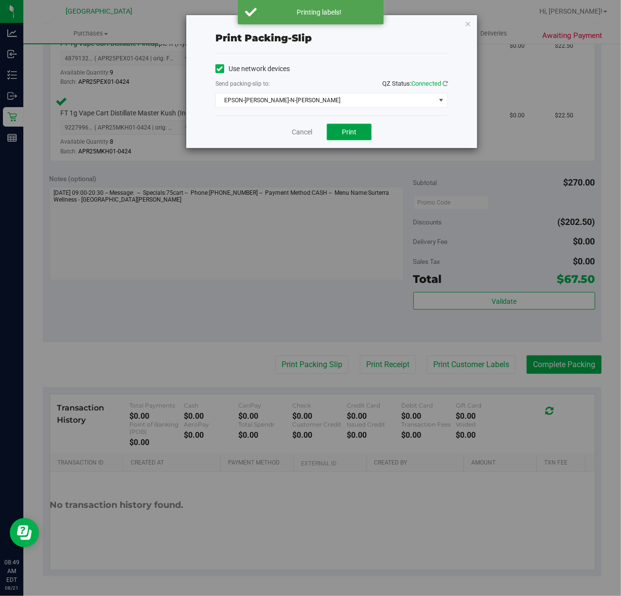
click at [356, 131] on span "Print" at bounding box center [349, 132] width 15 height 8
drag, startPoint x: 403, startPoint y: 135, endPoint x: 427, endPoint y: 158, distance: 33.1
click at [403, 136] on div "Cancel Print" at bounding box center [332, 131] width 233 height 33
click at [309, 135] on link "Cancel" at bounding box center [302, 132] width 20 height 10
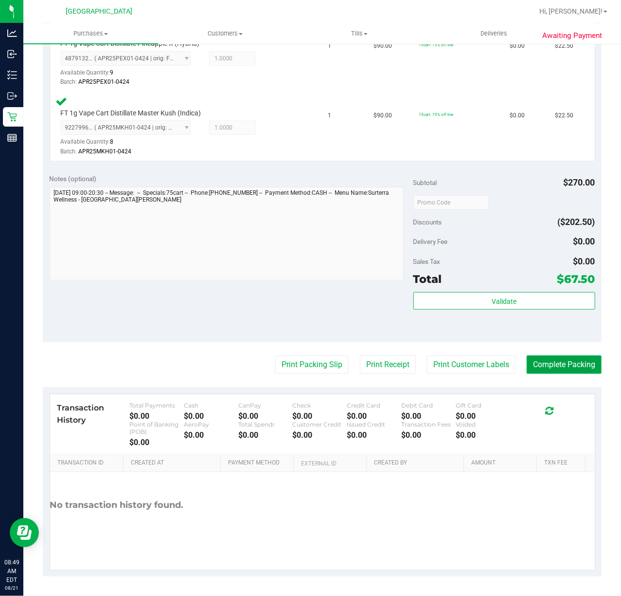
click at [559, 368] on button "Complete Packing" at bounding box center [564, 364] width 75 height 18
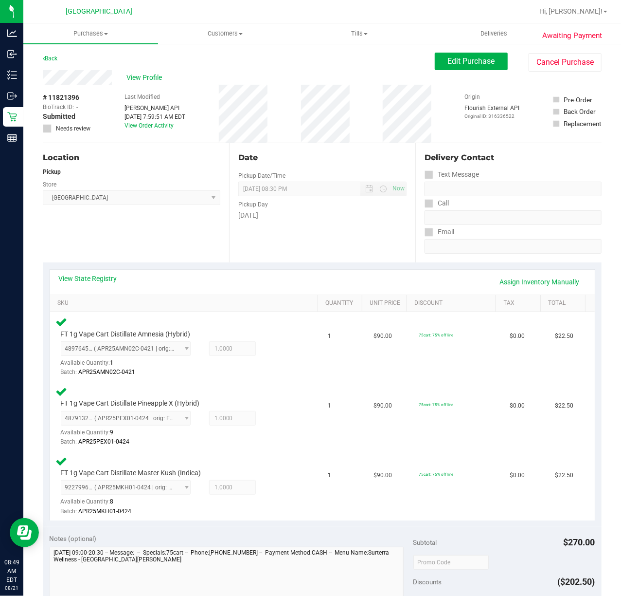
click at [378, 266] on div "View State Registry Assign Inventory Manually SKU Quantity Unit Price Discount …" at bounding box center [322, 394] width 559 height 264
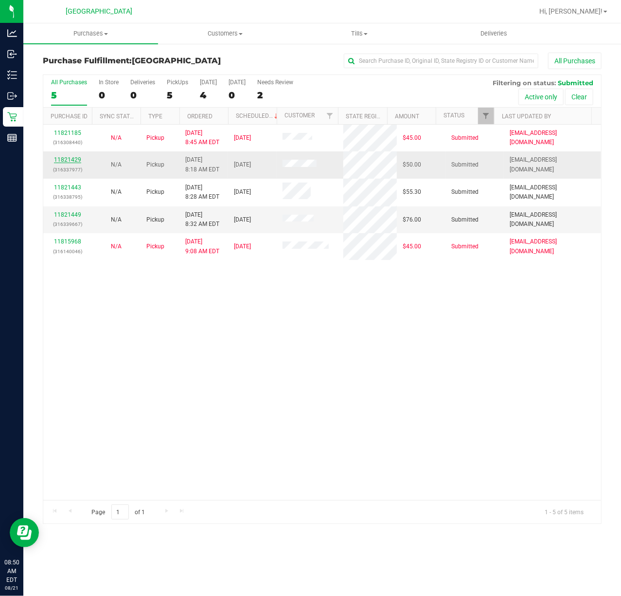
click at [63, 161] on link "11821429" at bounding box center [67, 159] width 27 height 7
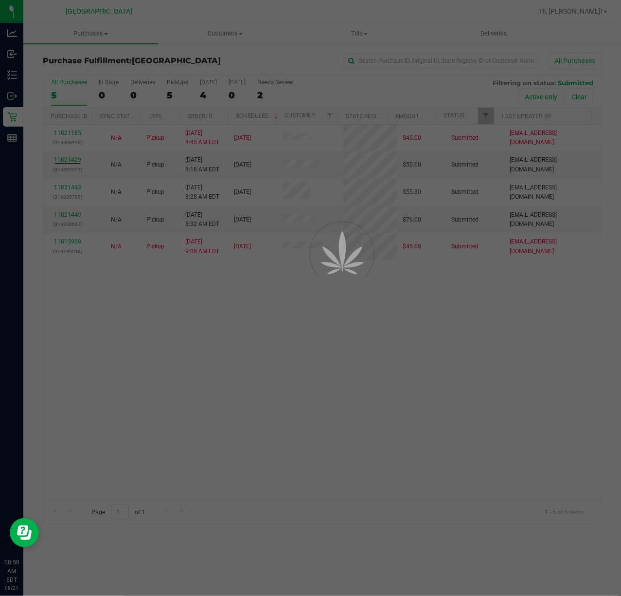
click at [470, 363] on div at bounding box center [310, 298] width 621 height 596
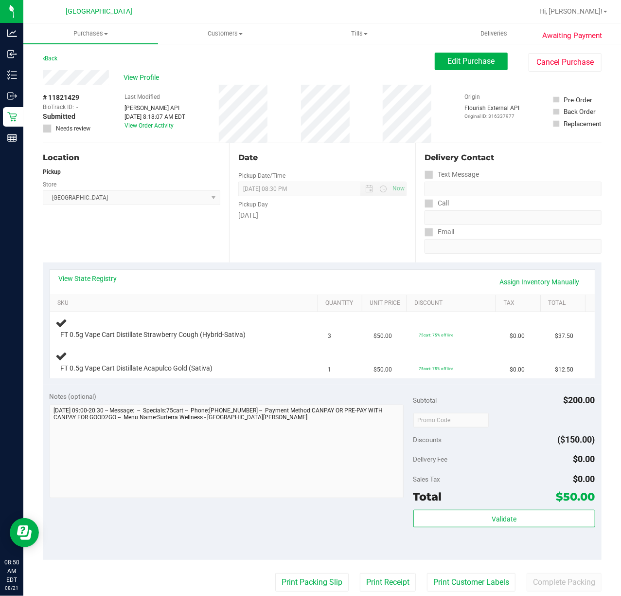
click at [309, 234] on div "Date Pickup Date/Time 08/21/2025 Now 08/21/2025 08:30 PM Now Pickup Day Thursday" at bounding box center [322, 202] width 186 height 119
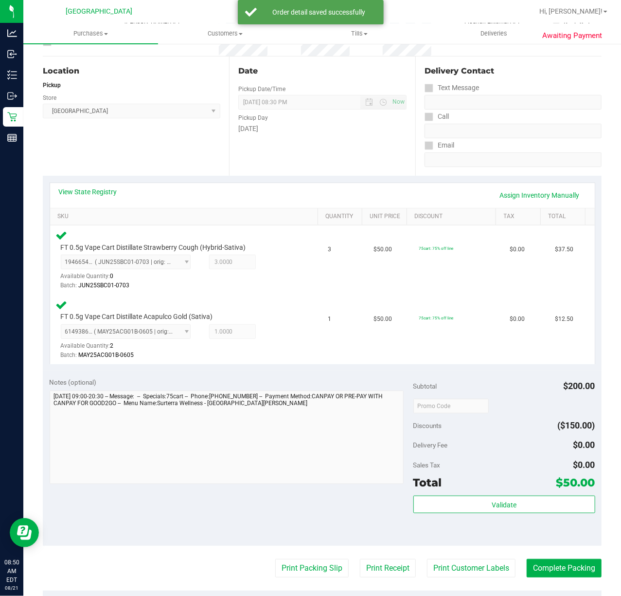
scroll to position [259, 0]
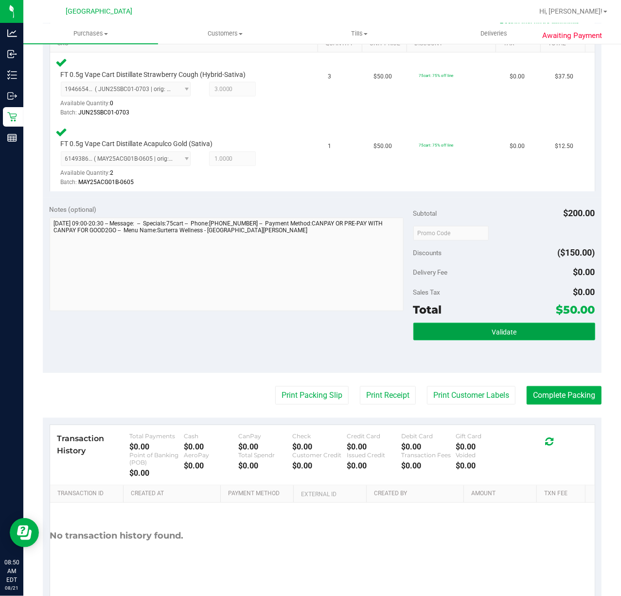
click at [500, 330] on span "Validate" at bounding box center [504, 332] width 25 height 8
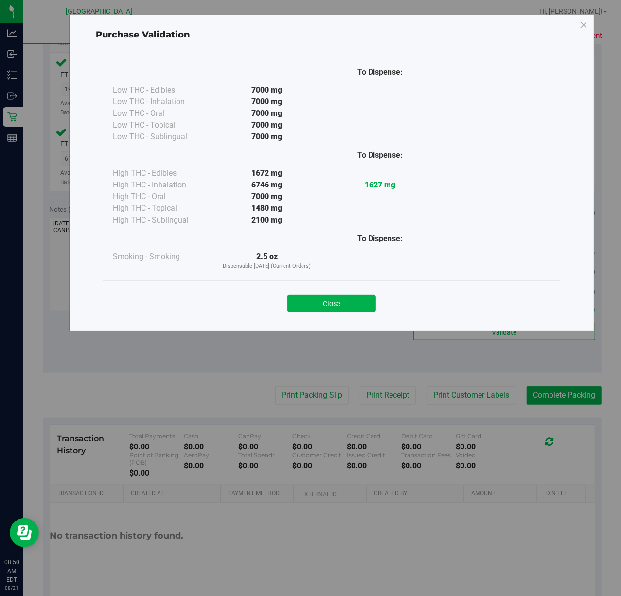
click at [341, 290] on div "Close" at bounding box center [331, 300] width 443 height 24
drag, startPoint x: 345, startPoint y: 302, endPoint x: 366, endPoint y: 317, distance: 25.8
click at [346, 304] on button "Close" at bounding box center [332, 303] width 89 height 18
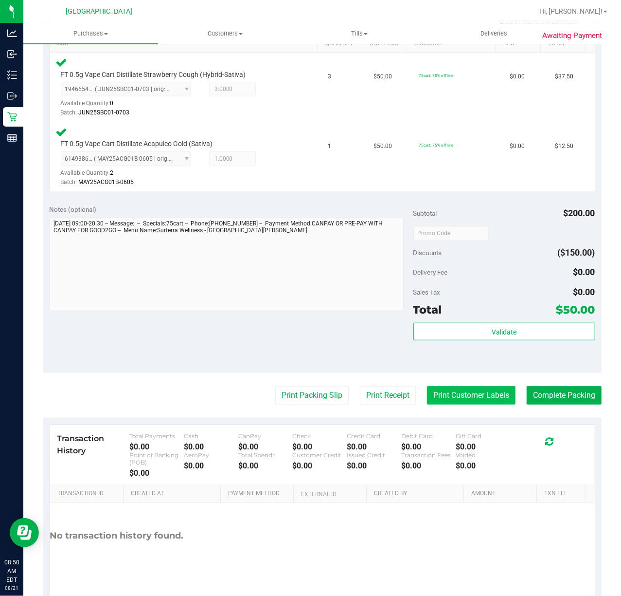
click at [462, 400] on button "Print Customer Labels" at bounding box center [471, 395] width 89 height 18
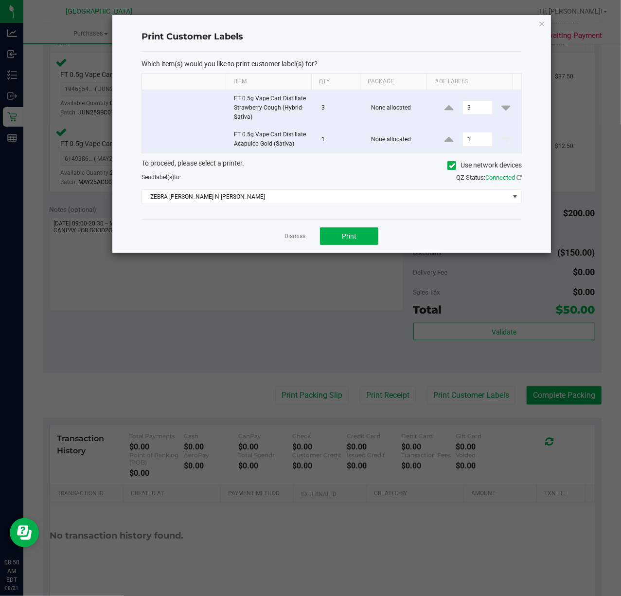
click at [361, 228] on div "Dismiss Print" at bounding box center [332, 236] width 381 height 34
click at [358, 235] on button "Print" at bounding box center [349, 236] width 58 height 18
click at [289, 236] on link "Dismiss" at bounding box center [295, 236] width 21 height 8
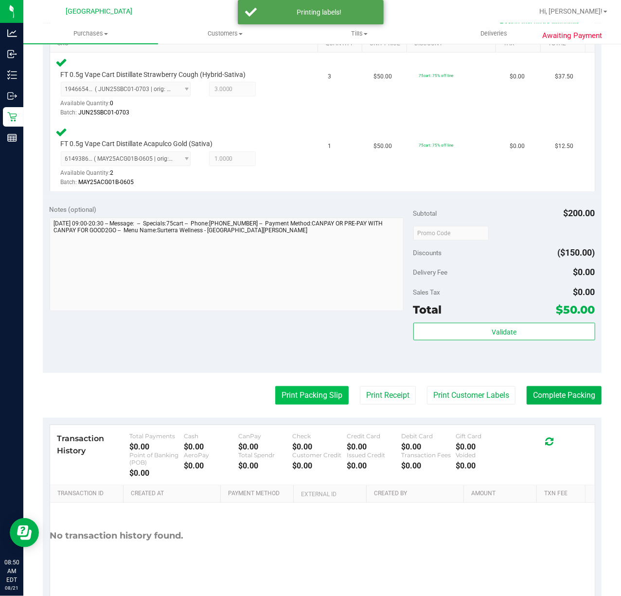
click at [293, 398] on button "Print Packing Slip" at bounding box center [311, 395] width 73 height 18
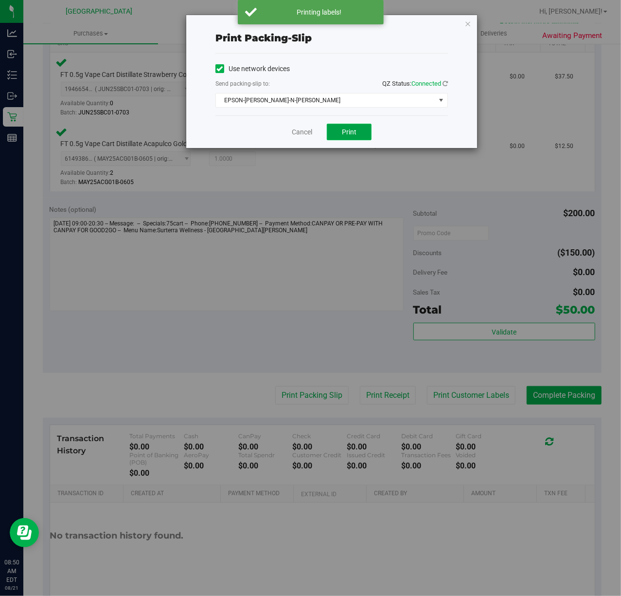
click at [357, 128] on button "Print" at bounding box center [349, 132] width 45 height 17
click at [304, 129] on link "Cancel" at bounding box center [302, 132] width 20 height 10
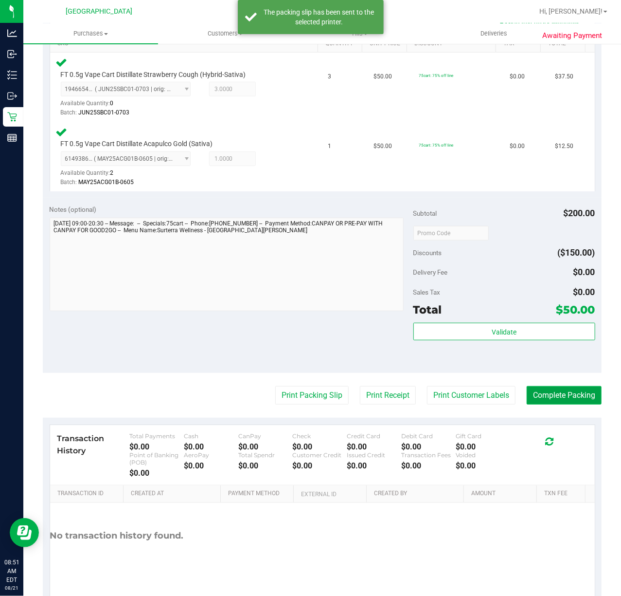
click at [558, 394] on button "Complete Packing" at bounding box center [564, 395] width 75 height 18
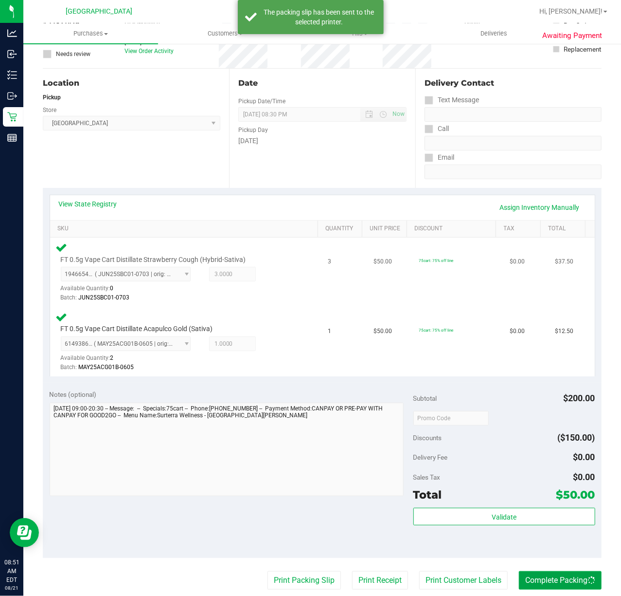
scroll to position [0, 0]
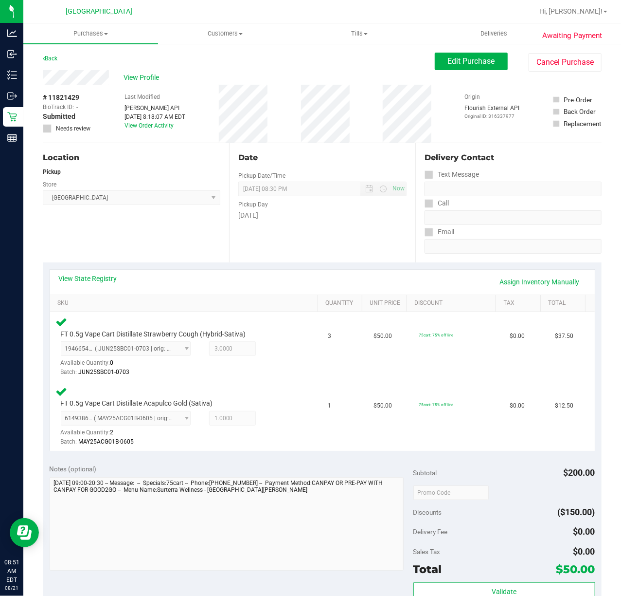
click at [368, 239] on div "Date Pickup Date/Time 08/21/2025 Now 08/21/2025 08:30 PM Now Pickup Day Thursday" at bounding box center [322, 202] width 186 height 119
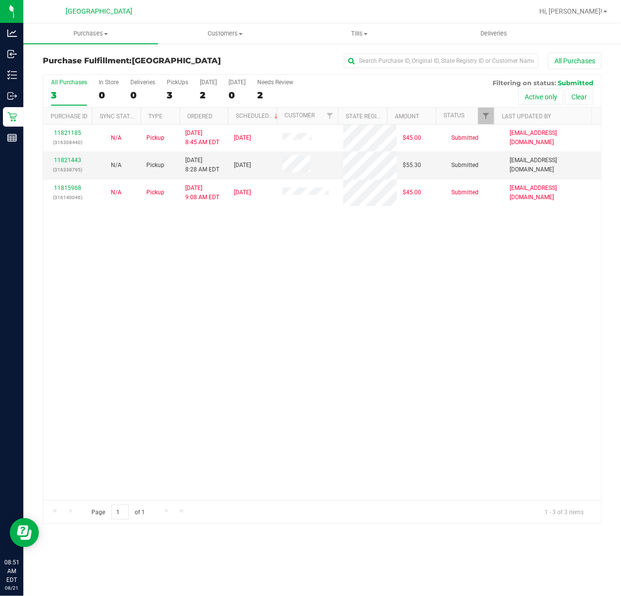
click at [477, 327] on div "11821185 (316308440) N/A Pickup 8/21/2025 8:45 AM EDT 8/21/2025 $45.00 Submitte…" at bounding box center [322, 312] width 558 height 375
click at [269, 318] on div "11821185 (316308440) N/A Pickup 8/21/2025 8:45 AM EDT 8/21/2025 $45.00 Submitte…" at bounding box center [322, 312] width 558 height 375
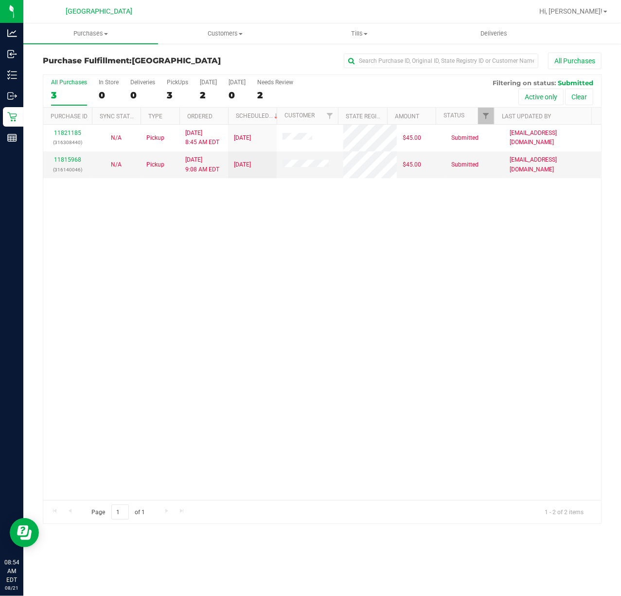
click at [251, 213] on div "11821185 (316308440) N/A Pickup 8/21/2025 8:45 AM EDT 8/21/2025 $45.00 Submitte…" at bounding box center [322, 312] width 558 height 375
click at [69, 158] on link "11815968" at bounding box center [67, 159] width 27 height 7
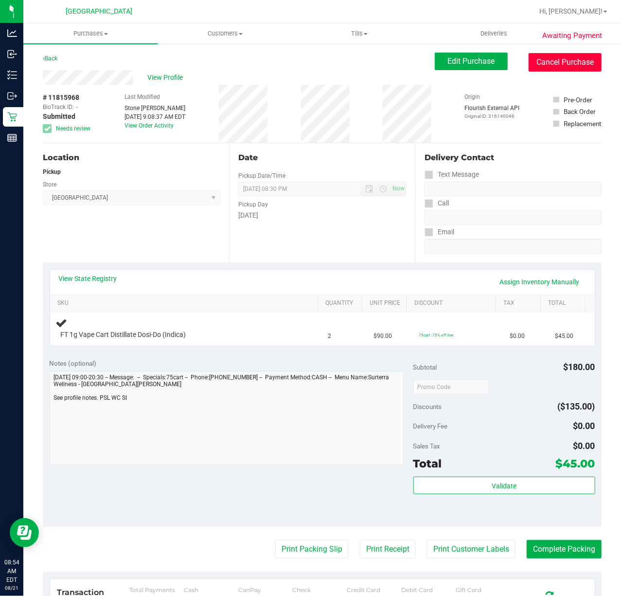
click at [529, 67] on button "Cancel Purchase" at bounding box center [565, 62] width 73 height 18
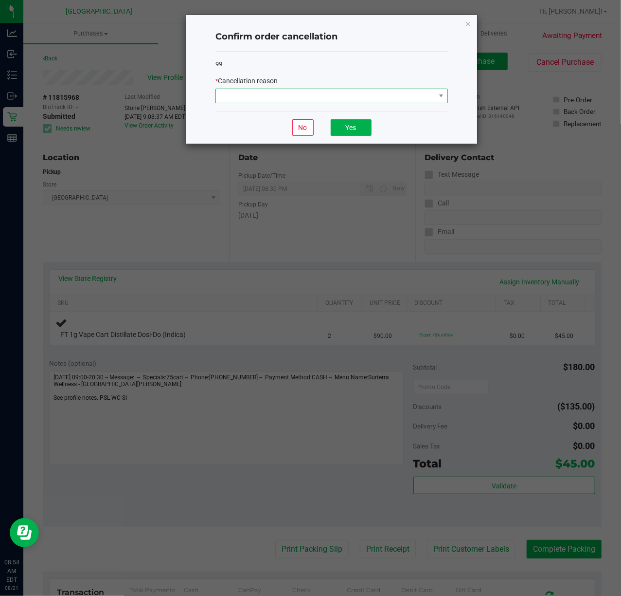
click at [341, 97] on span at bounding box center [325, 96] width 219 height 14
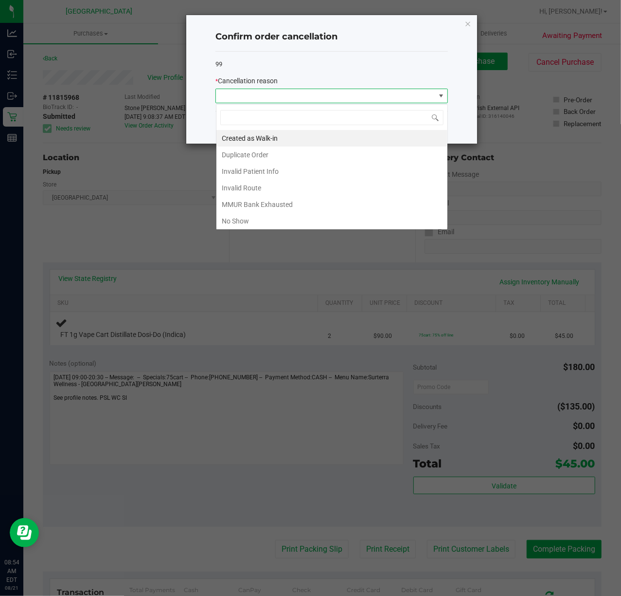
scroll to position [15, 232]
click at [281, 216] on li "No Show" at bounding box center [332, 221] width 231 height 17
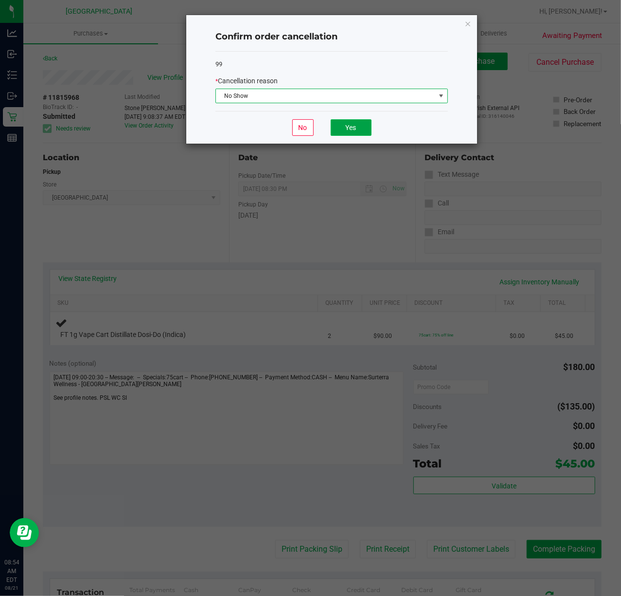
click at [351, 131] on button "Yes" at bounding box center [351, 127] width 41 height 17
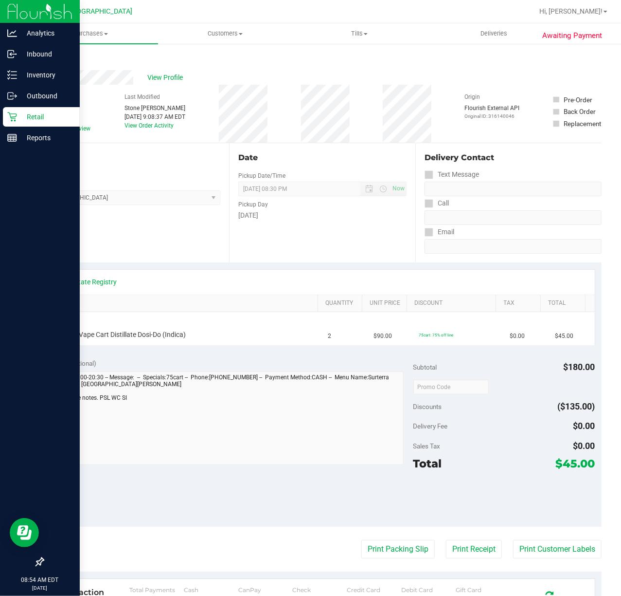
click at [19, 113] on p "Retail" at bounding box center [46, 117] width 58 height 12
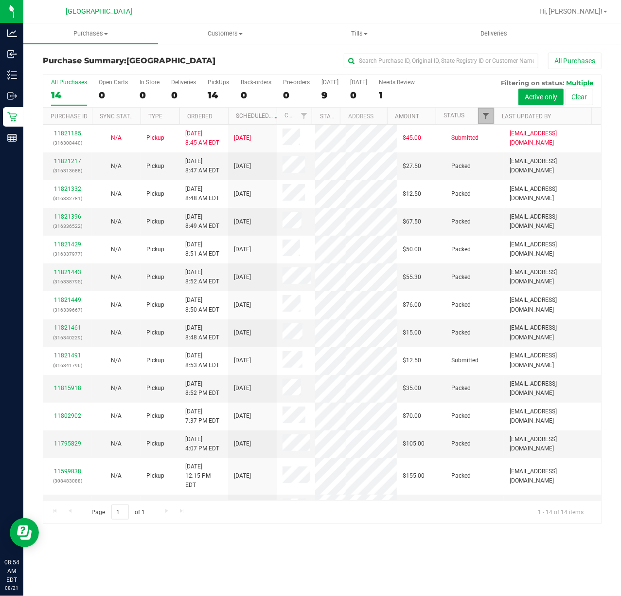
click at [485, 113] on span "Filter" at bounding box center [486, 116] width 8 height 8
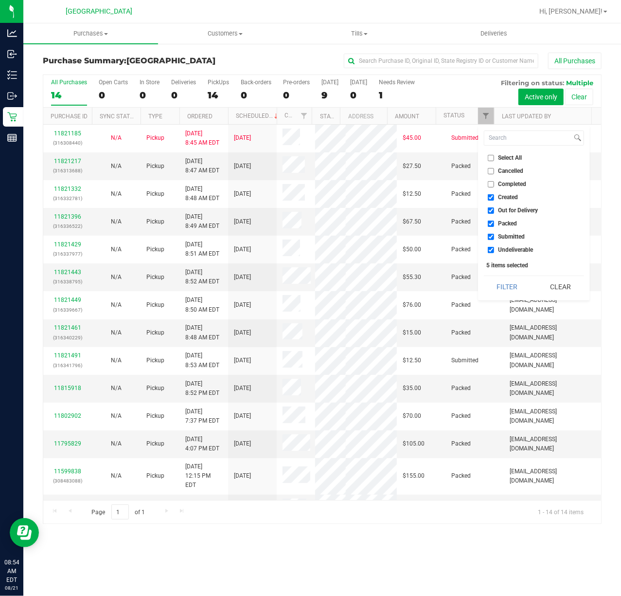
click at [501, 222] on span "Packed" at bounding box center [508, 223] width 19 height 6
click at [494, 222] on input "Packed" at bounding box center [491, 223] width 6 height 6
checkbox input "false"
click at [509, 283] on button "Filter" at bounding box center [507, 286] width 47 height 21
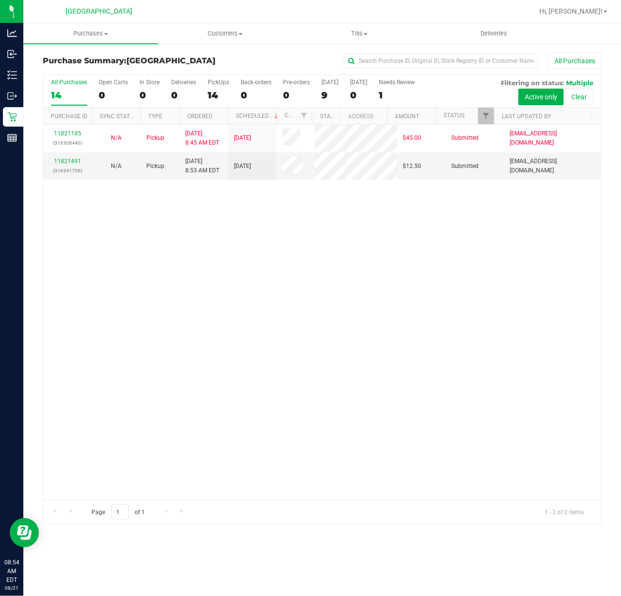
click at [319, 222] on div "11821185 (316308440) N/A Pickup 8/21/2025 8:45 AM EDT 8/21/2025 $45.00 Submitte…" at bounding box center [322, 312] width 558 height 375
click at [69, 161] on link "11821491" at bounding box center [67, 161] width 27 height 7
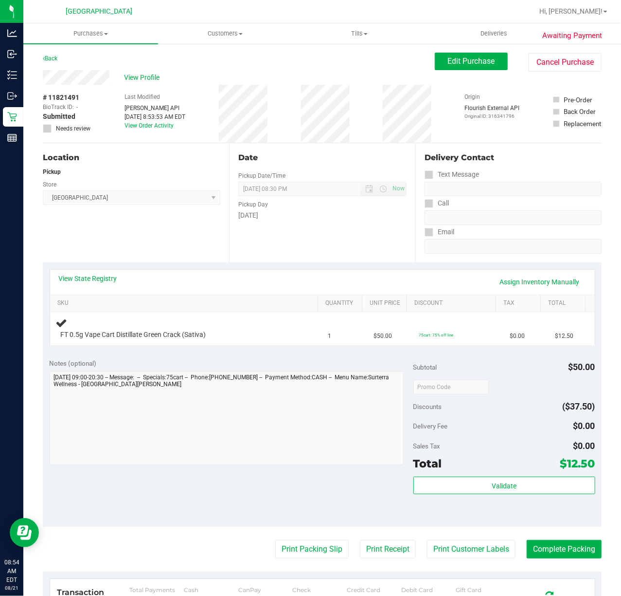
click at [280, 241] on div "Date Pickup Date/Time 08/21/2025 Now 08/21/2025 08:30 PM Now Pickup Day Thursday" at bounding box center [322, 202] width 186 height 119
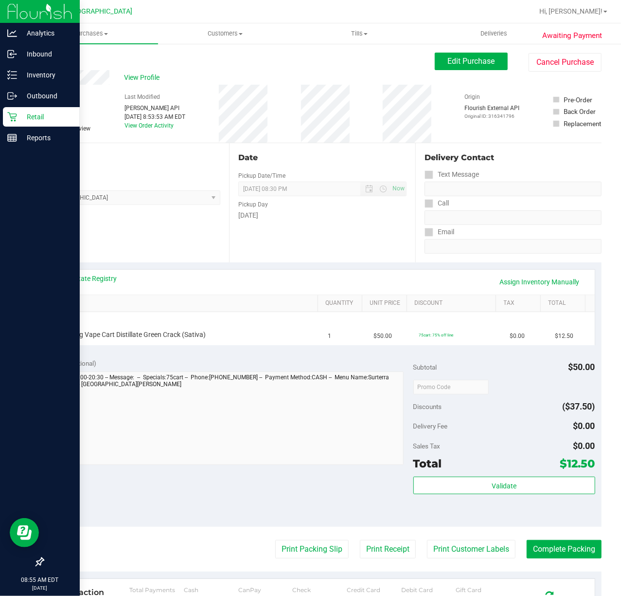
click at [31, 111] on p "Retail" at bounding box center [46, 117] width 58 height 12
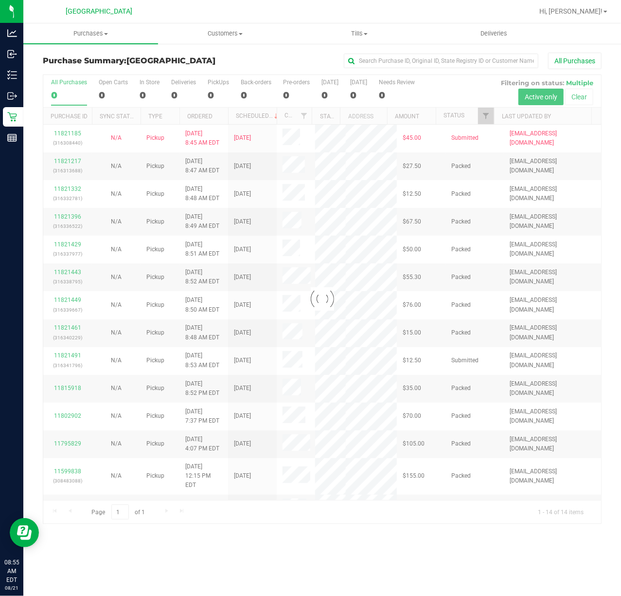
click at [485, 121] on div at bounding box center [322, 299] width 558 height 448
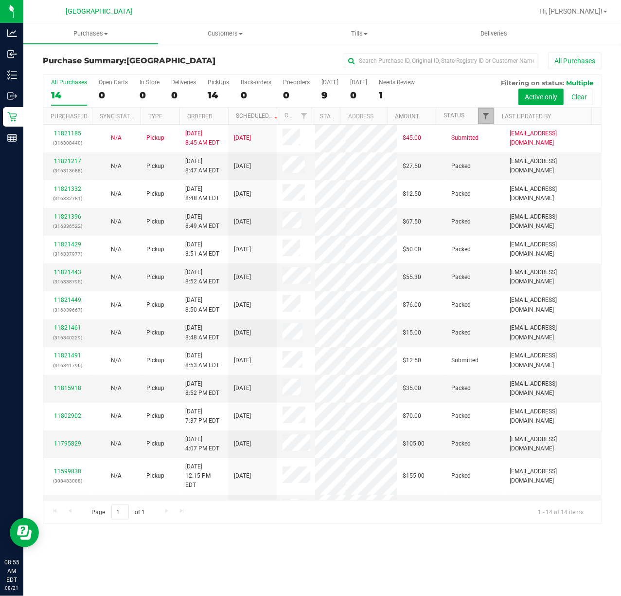
click at [485, 119] on span "Filter" at bounding box center [486, 116] width 8 height 8
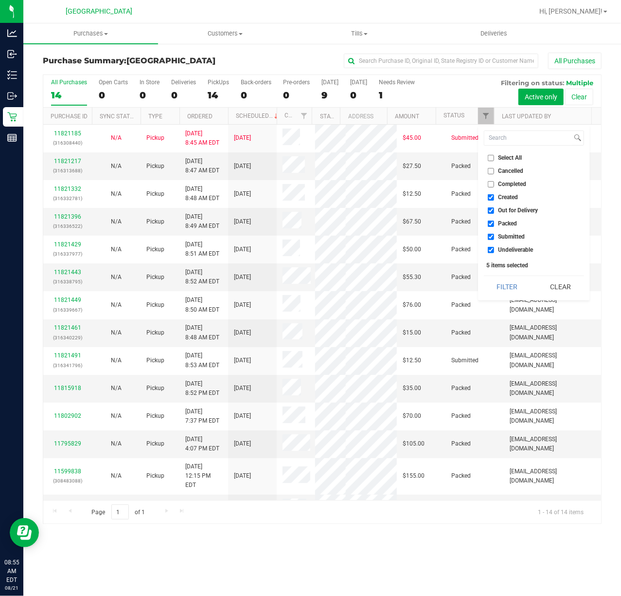
click at [501, 220] on span "Packed" at bounding box center [508, 223] width 19 height 6
click at [494, 220] on input "Packed" at bounding box center [491, 223] width 6 height 6
checkbox input "false"
click at [503, 285] on button "Filter" at bounding box center [507, 286] width 47 height 21
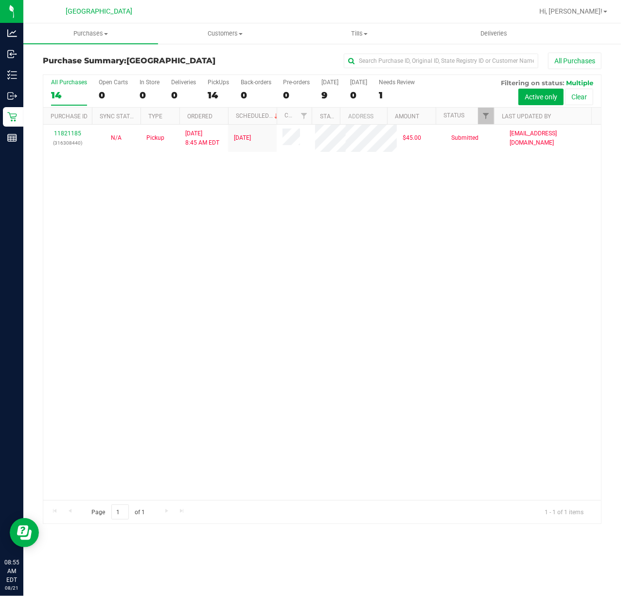
click at [407, 237] on div "11821185 (316308440) N/A Pickup 8/21/2025 8:45 AM EDT 8/21/2025 $45.00 Submitte…" at bounding box center [322, 312] width 558 height 375
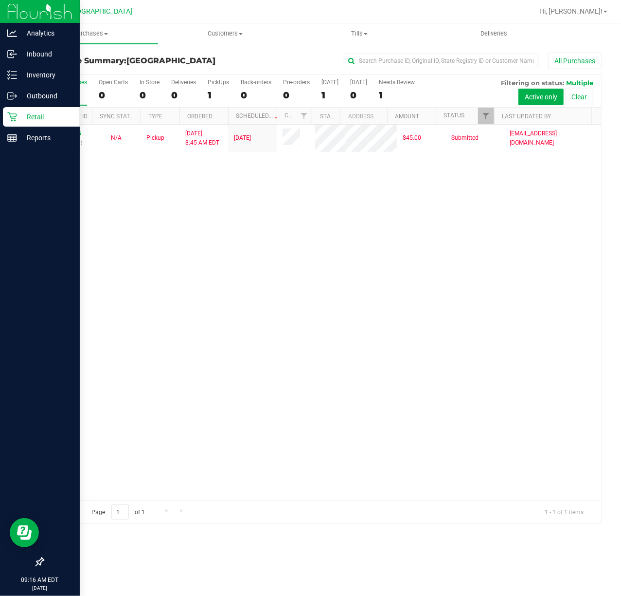
click at [18, 114] on p "Retail" at bounding box center [46, 117] width 58 height 12
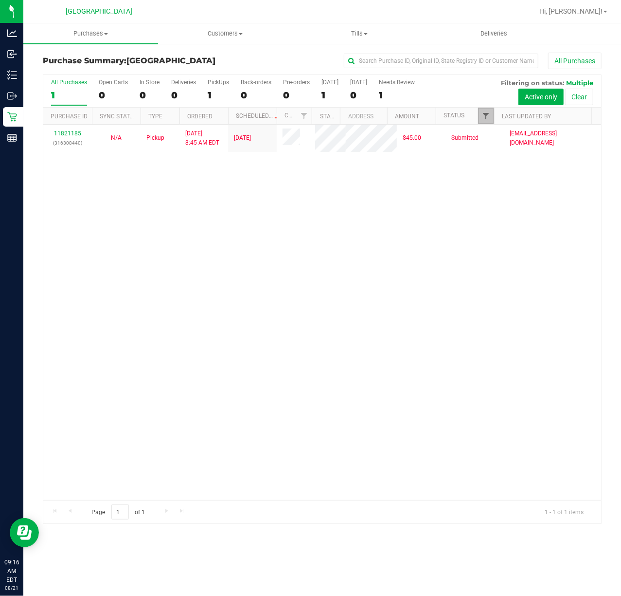
click at [483, 115] on span "Filter" at bounding box center [486, 116] width 8 height 8
click at [482, 346] on div "11821185 (316308440) N/A Pickup 8/21/2025 8:45 AM EDT 8/21/2025 $45.00 Submitte…" at bounding box center [322, 312] width 558 height 375
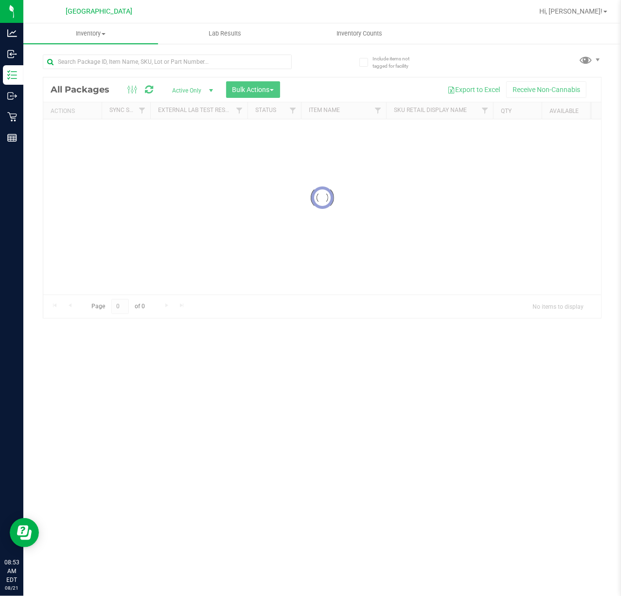
click at [210, 53] on div "Inventory All packages All inventory Waste log Create inventory Lab Results Inv…" at bounding box center [322, 309] width 598 height 572
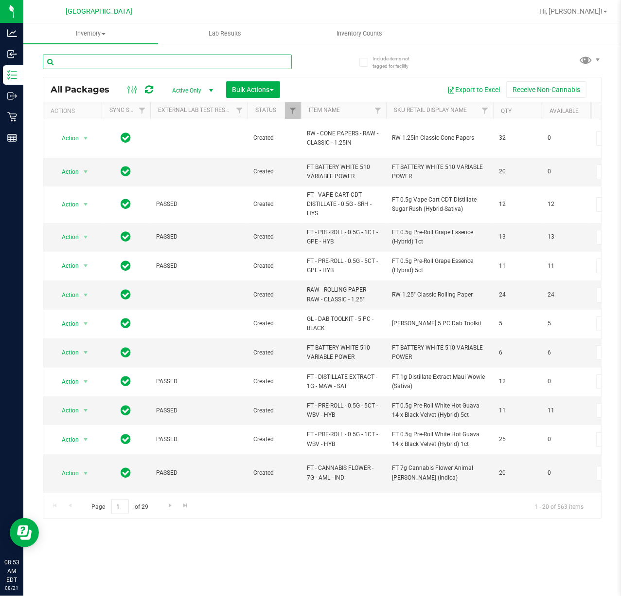
click at [217, 61] on input "text" at bounding box center [167, 62] width 249 height 15
type input "-417"
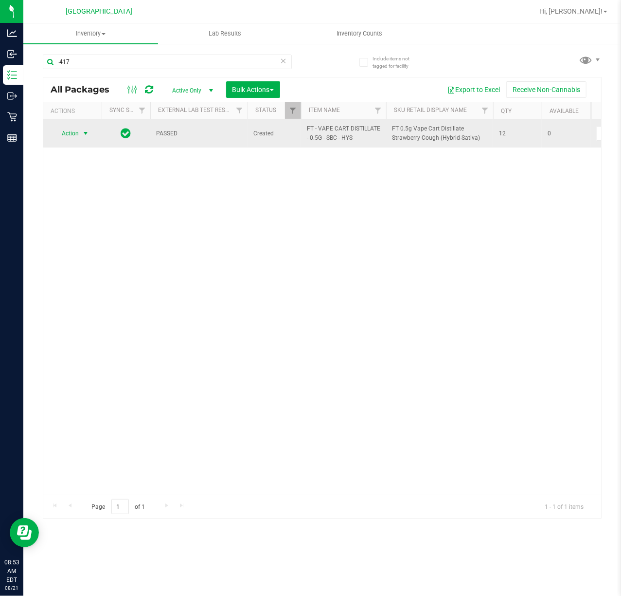
click at [77, 135] on span "Action" at bounding box center [66, 134] width 26 height 14
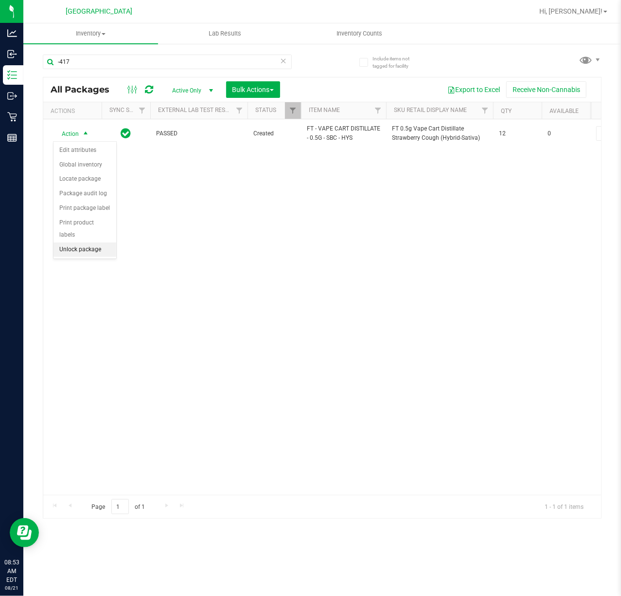
click at [96, 254] on li "Unlock package" at bounding box center [85, 249] width 63 height 15
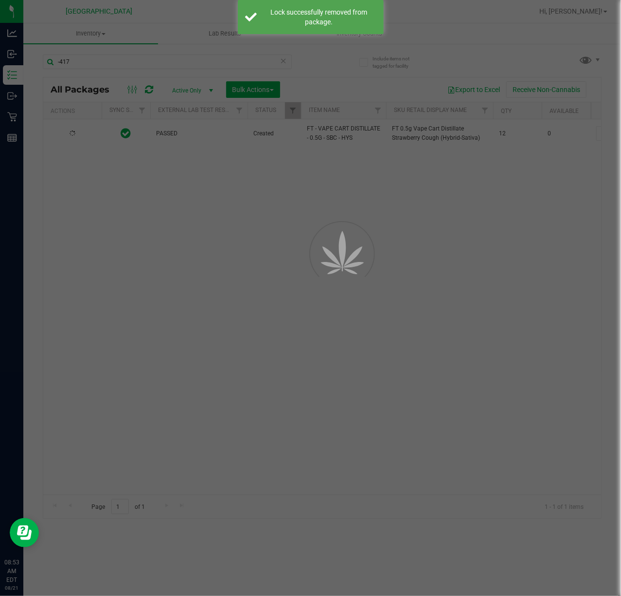
click at [221, 248] on div at bounding box center [310, 298] width 621 height 596
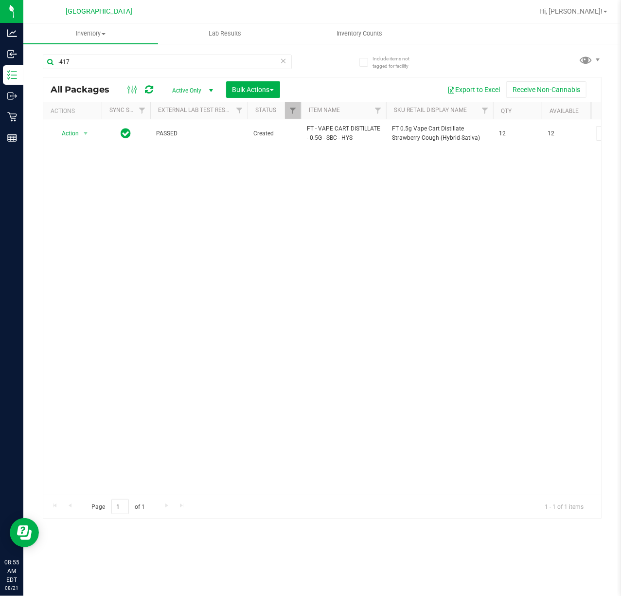
click at [324, 218] on div "Action Action Adjust qty Create package Edit attributes Global inventory Locate…" at bounding box center [322, 306] width 558 height 375
